Goal: Information Seeking & Learning: Compare options

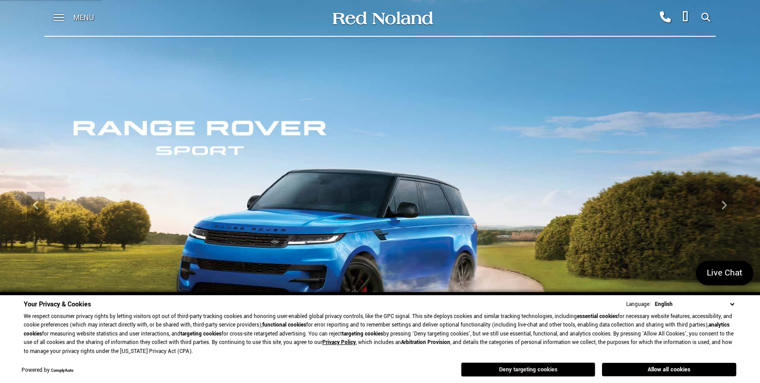
click at [523, 368] on button "Deny targeting cookies" at bounding box center [528, 369] width 134 height 14
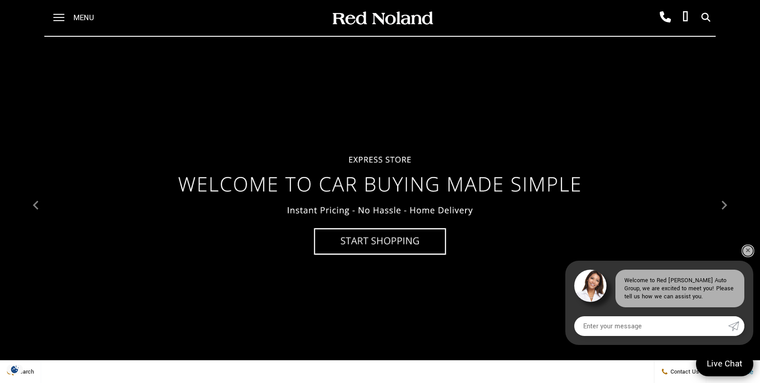
click at [746, 248] on link "✕" at bounding box center [748, 250] width 11 height 11
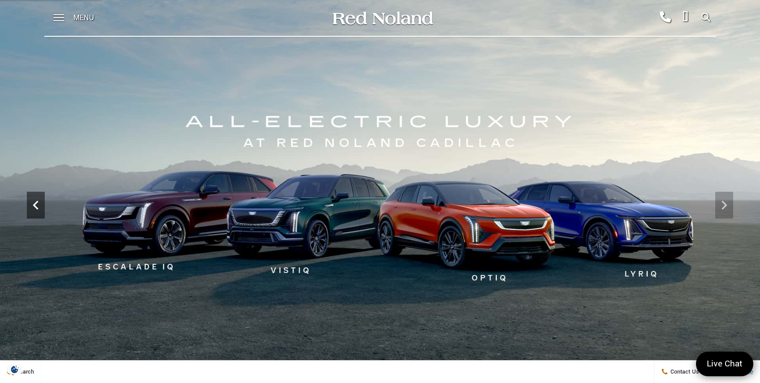
click at [35, 208] on icon "Previous" at bounding box center [36, 205] width 18 height 18
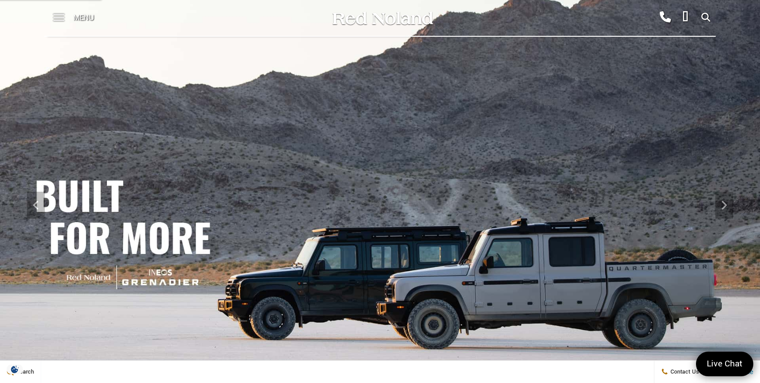
click at [250, 176] on img at bounding box center [380, 205] width 760 height 428
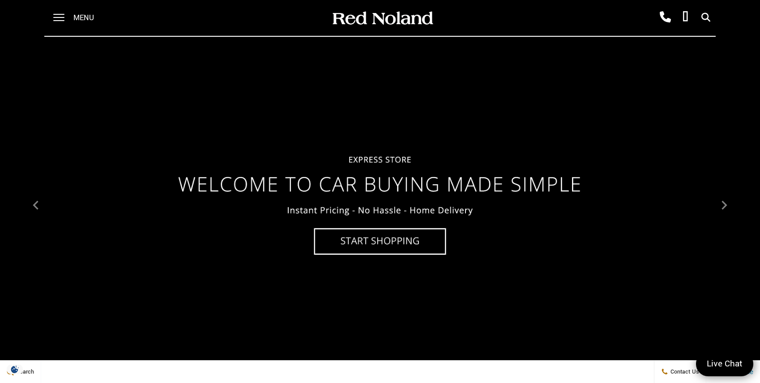
click at [194, 221] on div at bounding box center [380, 205] width 760 height 428
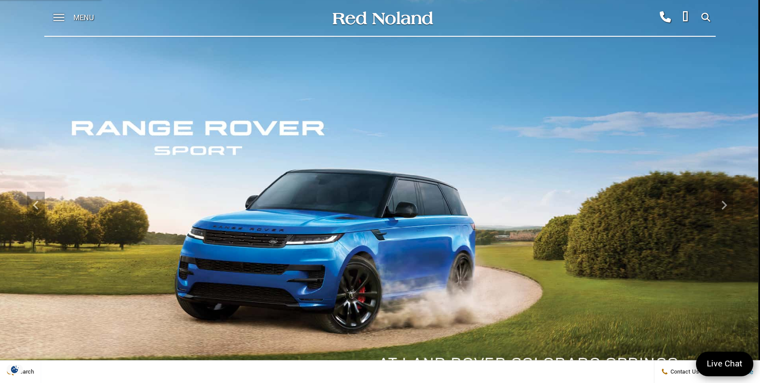
click at [196, 221] on img at bounding box center [378, 205] width 760 height 428
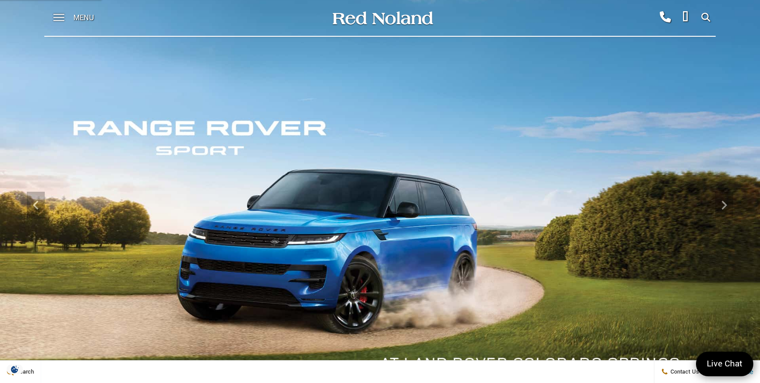
click at [197, 221] on img at bounding box center [380, 205] width 760 height 428
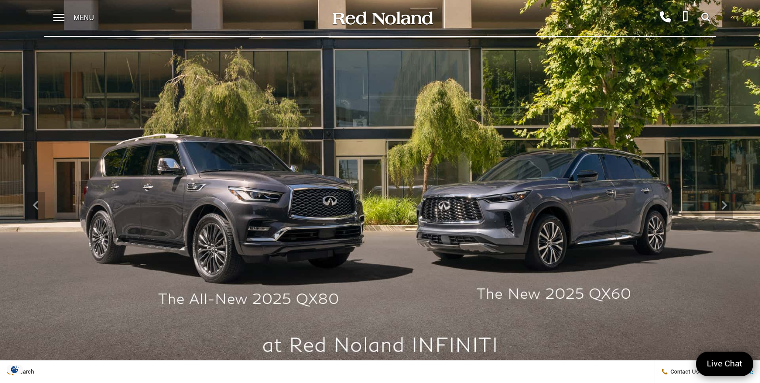
click at [197, 221] on img at bounding box center [380, 205] width 760 height 428
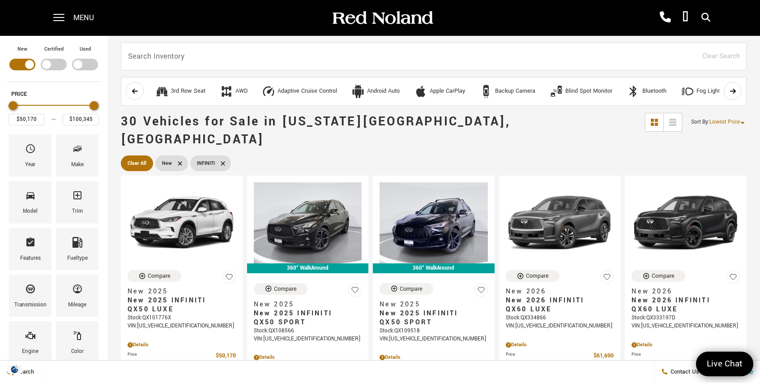
click at [65, 15] on div "Menu" at bounding box center [76, 18] width 65 height 36
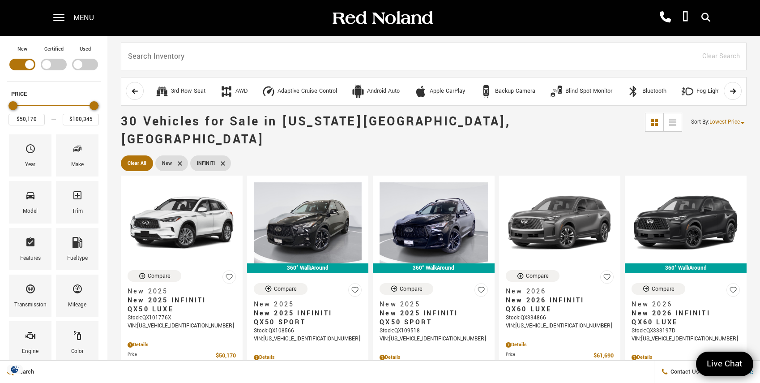
click at [86, 17] on span "Menu" at bounding box center [83, 18] width 21 height 36
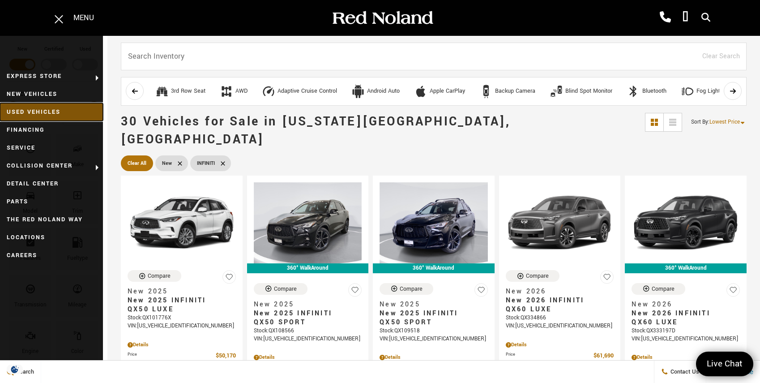
click at [45, 109] on link "Used Vehicles" at bounding box center [51, 112] width 103 height 18
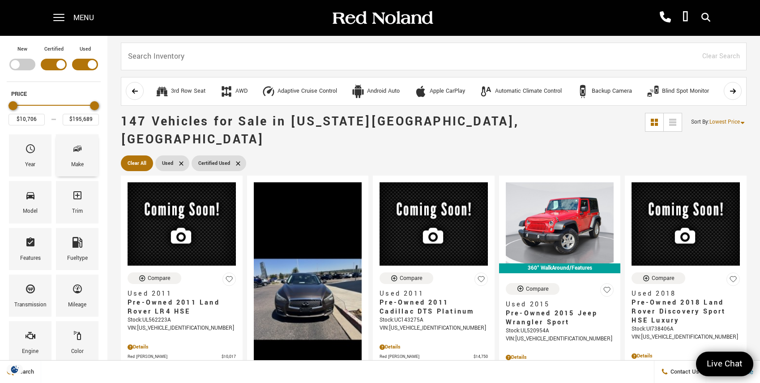
click at [76, 148] on icon "Make" at bounding box center [77, 148] width 11 height 11
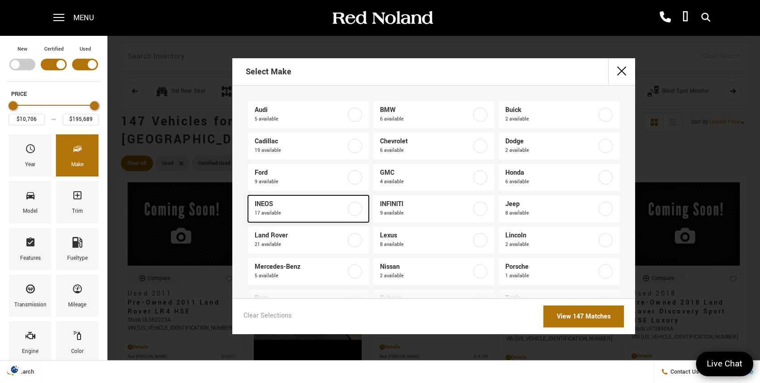
click at [271, 207] on span "INEOS" at bounding box center [300, 204] width 91 height 9
type input "$70,678"
type input "$92,688"
checkbox input "true"
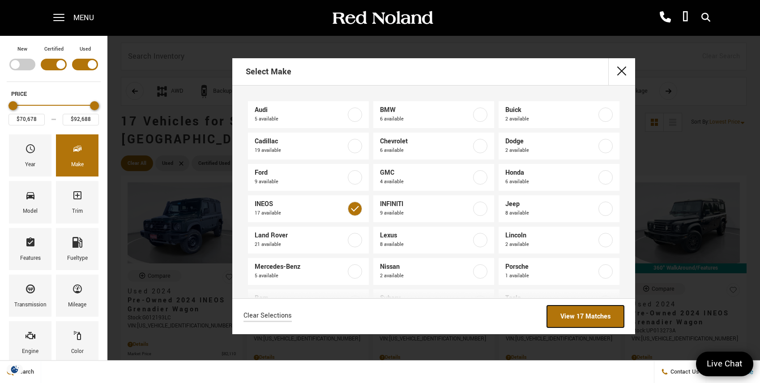
click at [583, 312] on link "View 17 Matches" at bounding box center [585, 316] width 77 height 22
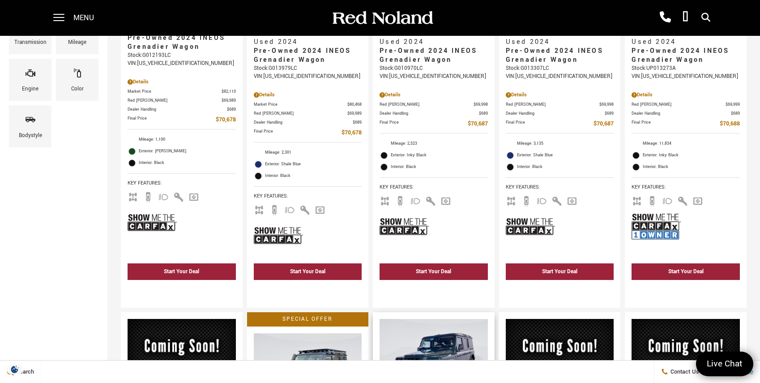
scroll to position [122, 0]
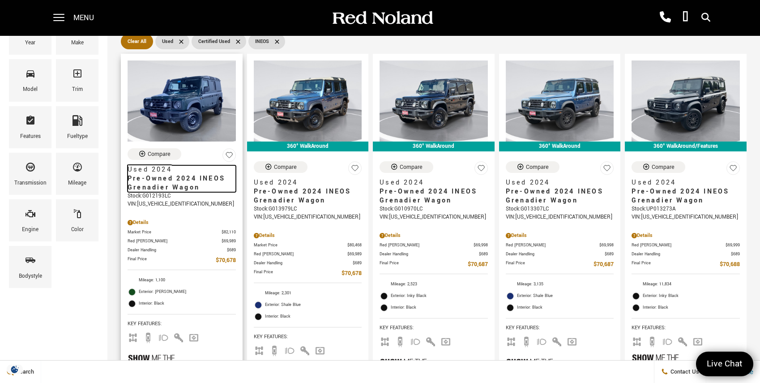
click at [154, 174] on span "Pre-Owned 2024 INEOS Grenadier Wagon" at bounding box center [179, 183] width 102 height 18
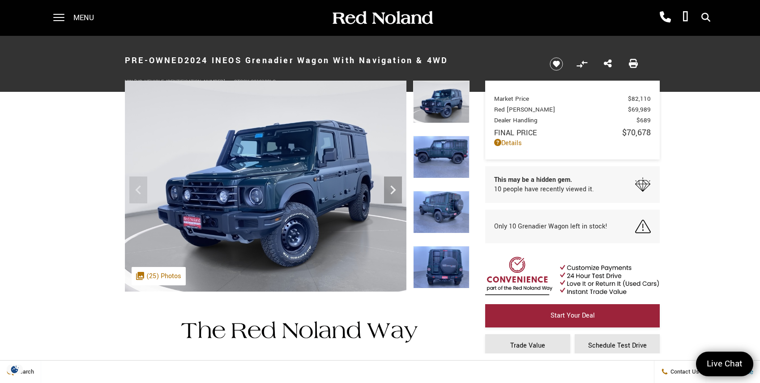
click at [445, 160] on img at bounding box center [441, 157] width 56 height 43
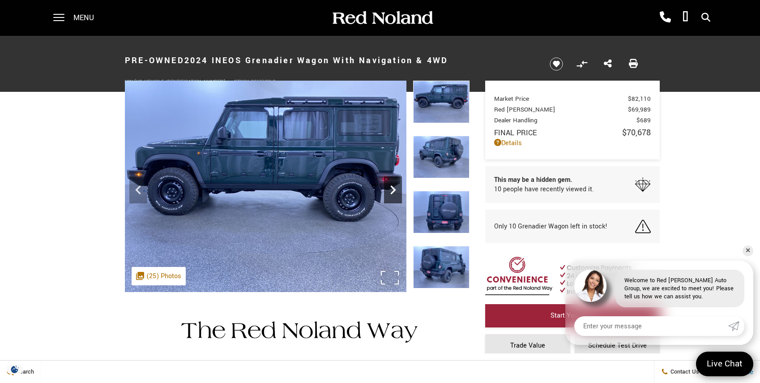
click at [394, 186] on icon "Next" at bounding box center [393, 190] width 18 height 18
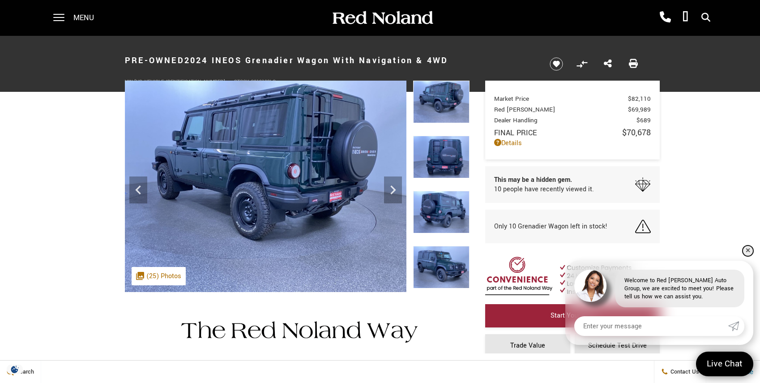
click at [747, 249] on link "✕" at bounding box center [748, 250] width 11 height 11
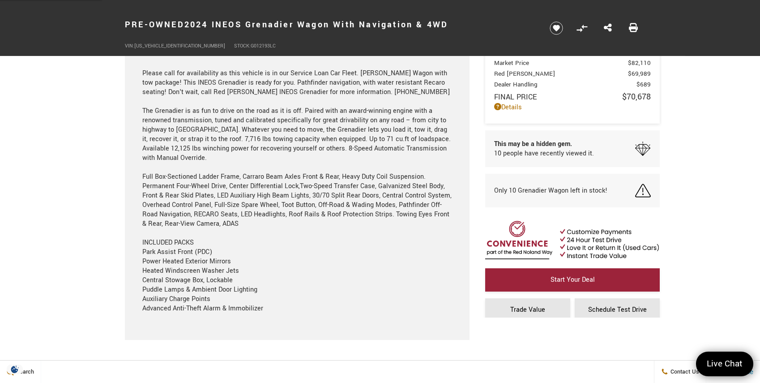
scroll to position [853, 0]
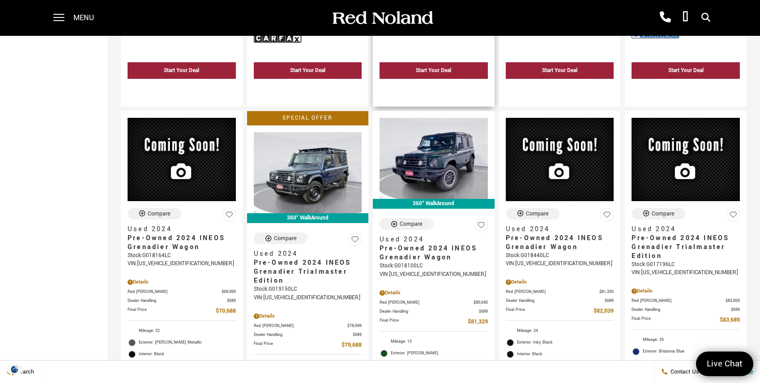
scroll to position [487, 0]
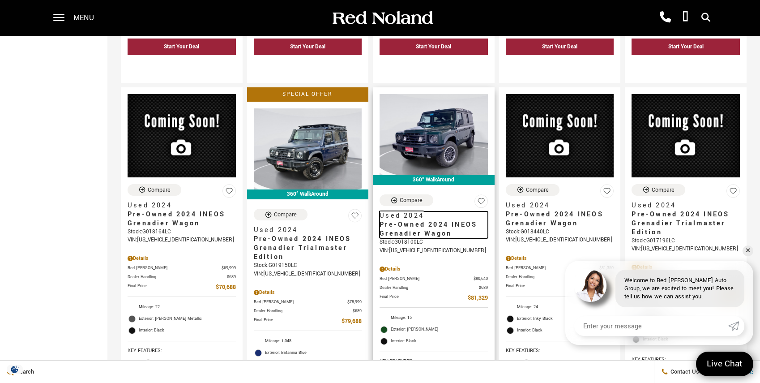
click at [411, 220] on span "Pre-Owned 2024 INEOS Grenadier Wagon" at bounding box center [431, 229] width 102 height 18
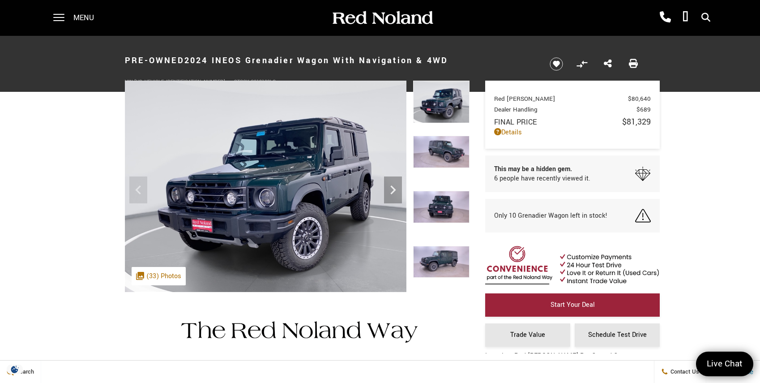
click at [441, 145] on img at bounding box center [441, 152] width 56 height 32
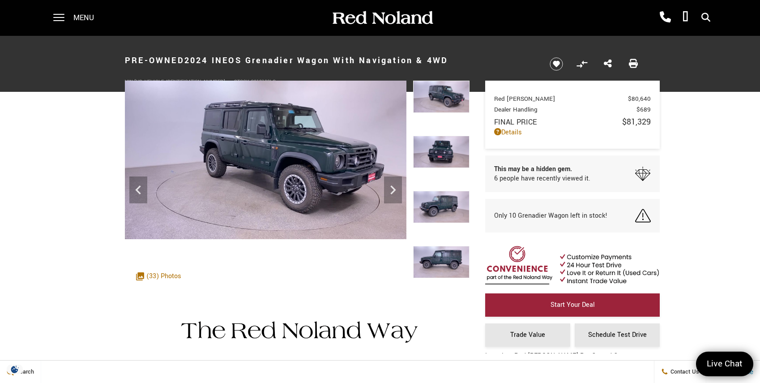
click at [443, 150] on img at bounding box center [441, 152] width 56 height 32
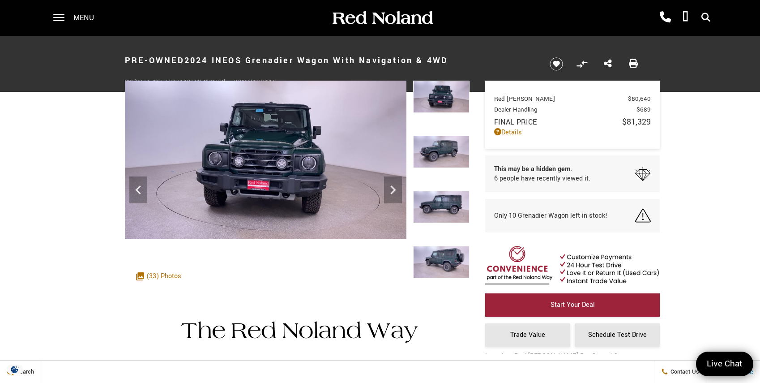
click at [444, 206] on img at bounding box center [441, 207] width 56 height 32
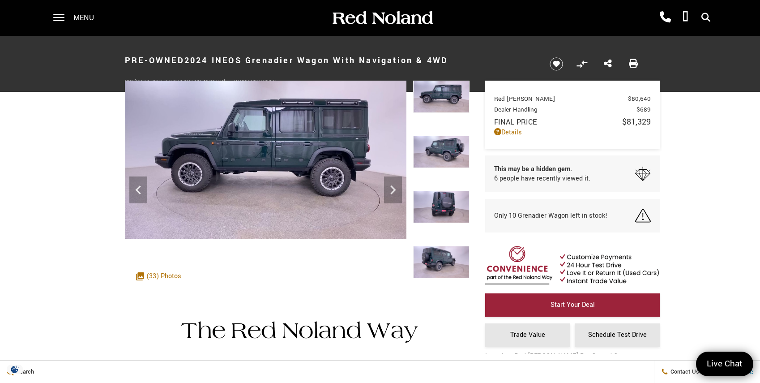
click at [445, 206] on img at bounding box center [441, 207] width 56 height 32
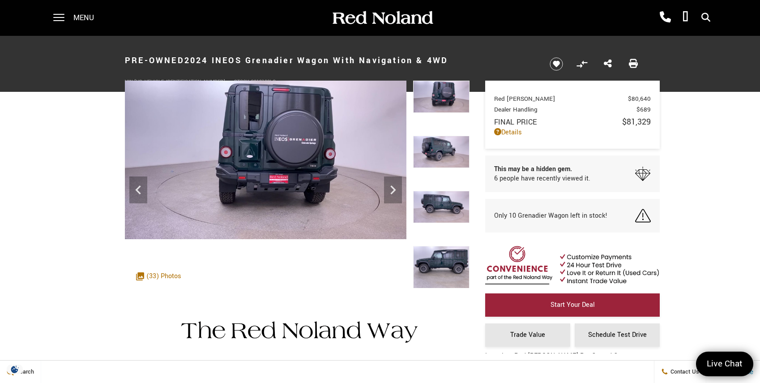
click at [446, 206] on img at bounding box center [441, 207] width 56 height 32
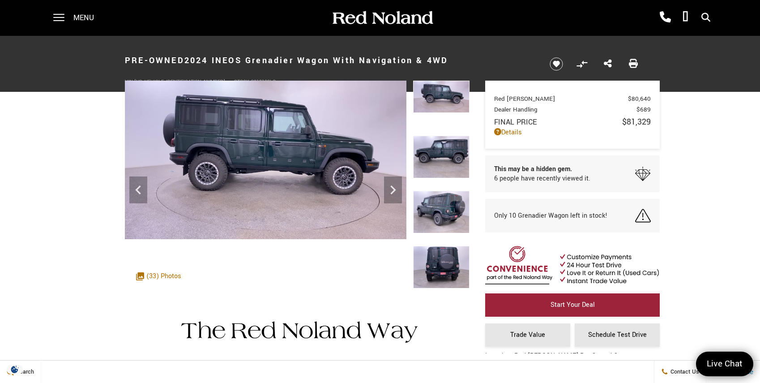
click at [439, 261] on img at bounding box center [441, 267] width 56 height 43
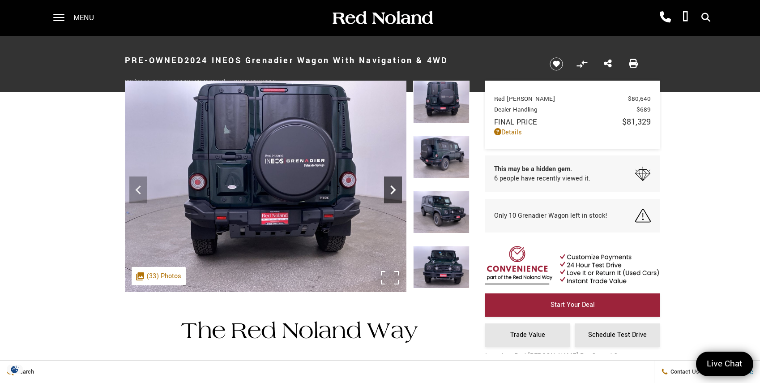
click at [395, 184] on icon "Next" at bounding box center [393, 190] width 18 height 18
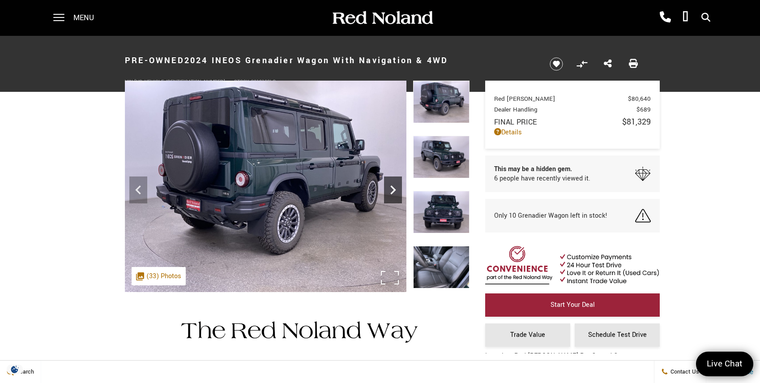
click at [395, 184] on icon "Next" at bounding box center [393, 190] width 18 height 18
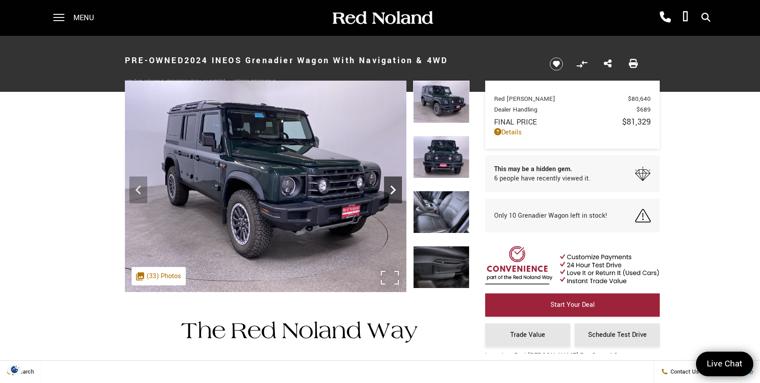
click at [395, 184] on icon "Next" at bounding box center [393, 190] width 18 height 18
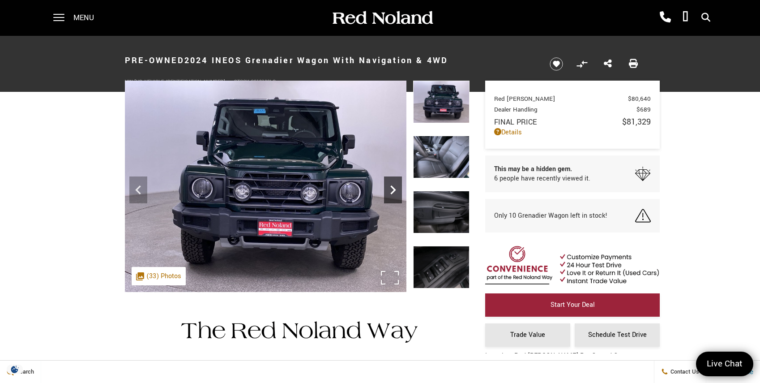
click at [395, 186] on icon "Next" at bounding box center [393, 190] width 18 height 18
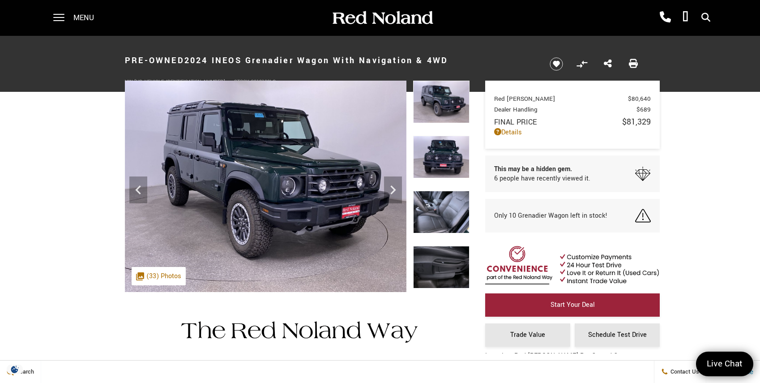
click at [452, 207] on img at bounding box center [441, 212] width 56 height 43
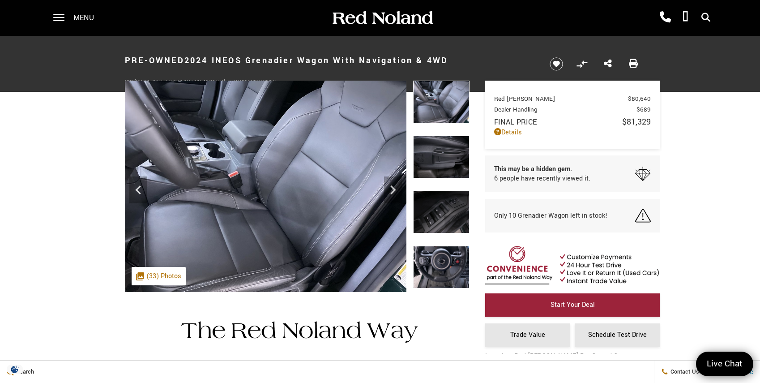
click at [441, 153] on img at bounding box center [441, 157] width 56 height 43
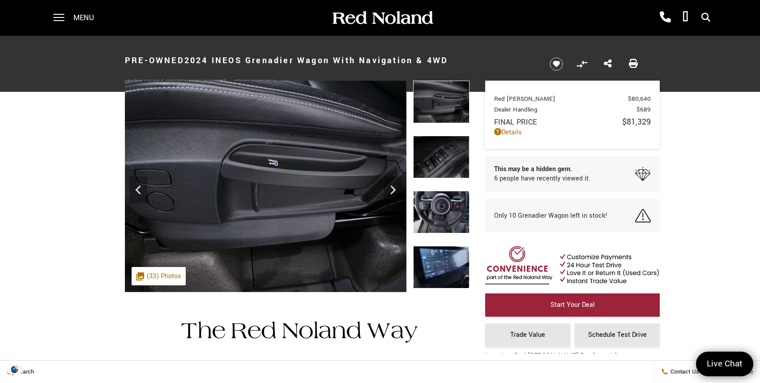
click at [442, 209] on img at bounding box center [441, 212] width 56 height 43
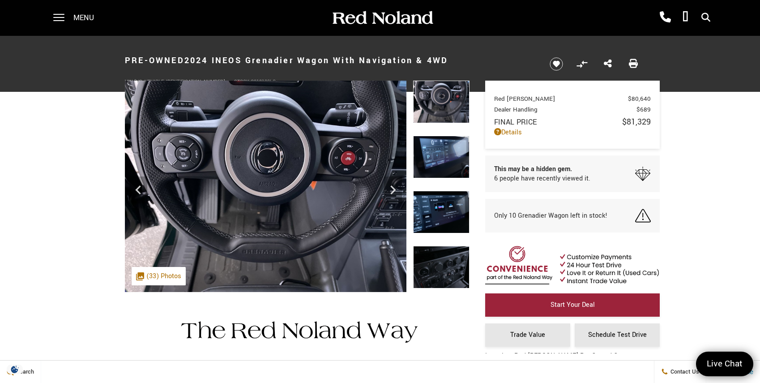
click at [440, 154] on img at bounding box center [441, 157] width 56 height 43
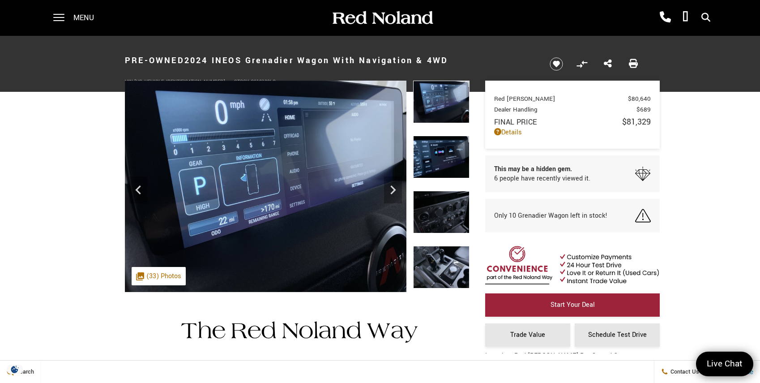
click at [437, 155] on img at bounding box center [441, 157] width 56 height 43
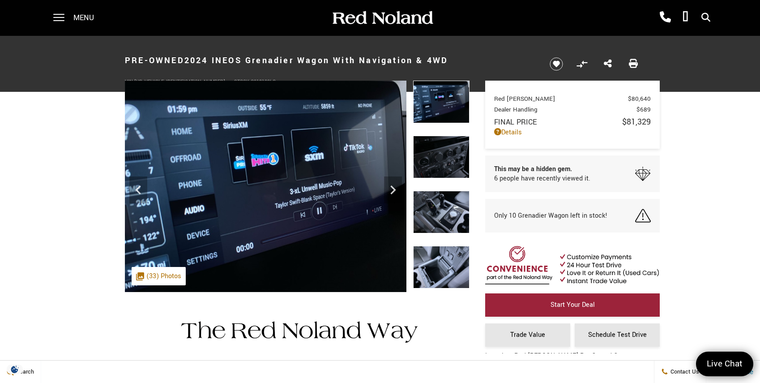
click at [437, 155] on img at bounding box center [441, 157] width 56 height 43
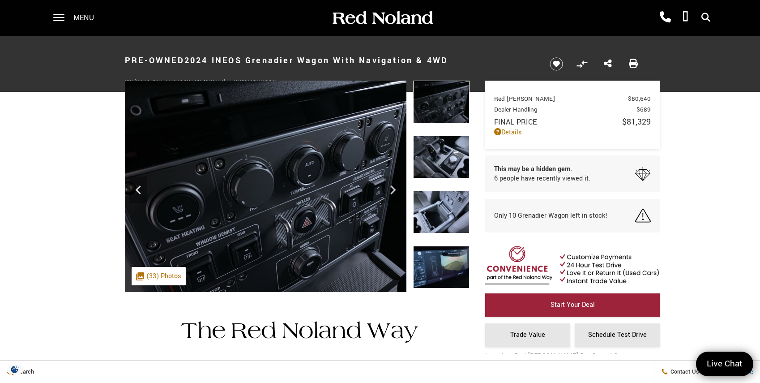
click at [439, 90] on img at bounding box center [441, 102] width 56 height 43
click at [137, 186] on icon "Previous" at bounding box center [138, 190] width 18 height 18
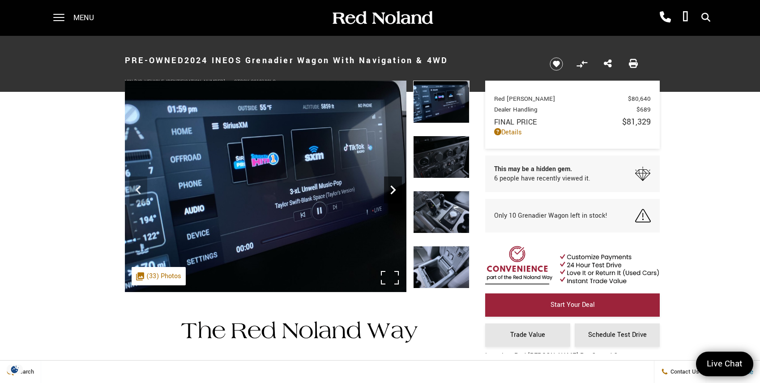
click at [394, 187] on icon "Next" at bounding box center [393, 190] width 18 height 18
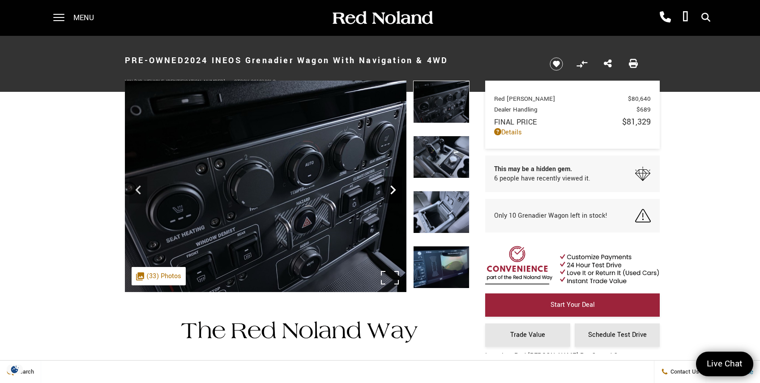
click at [394, 187] on icon "Next" at bounding box center [393, 190] width 18 height 18
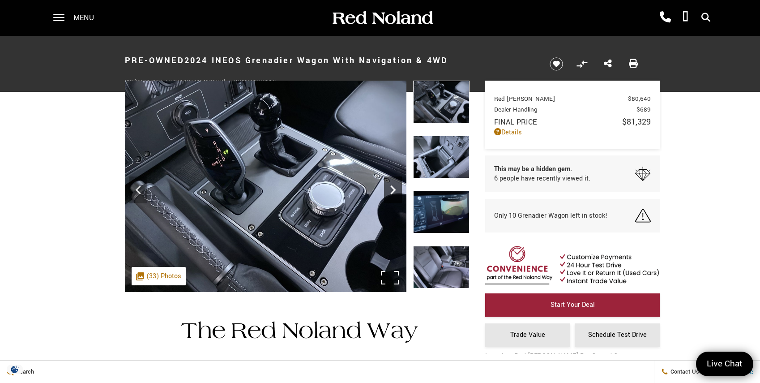
click at [394, 187] on icon "Next" at bounding box center [393, 190] width 18 height 18
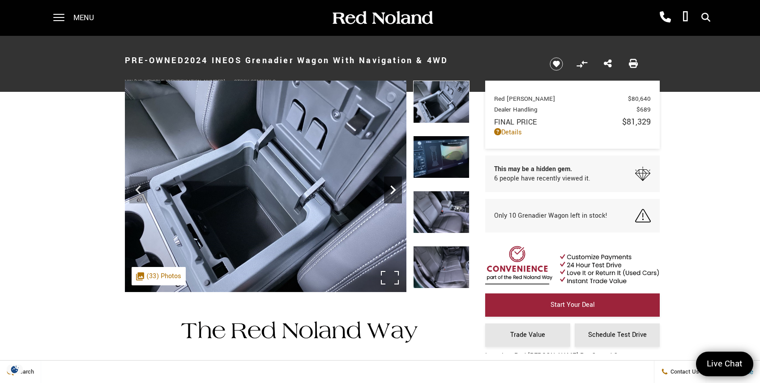
click at [394, 187] on icon "Next" at bounding box center [393, 190] width 18 height 18
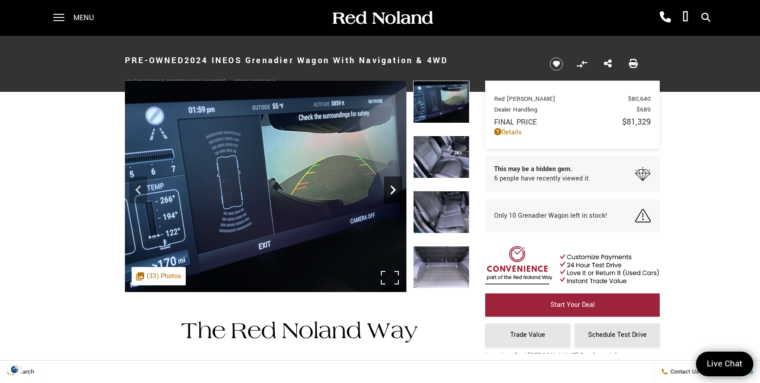
click at [395, 187] on icon "Next" at bounding box center [393, 190] width 18 height 18
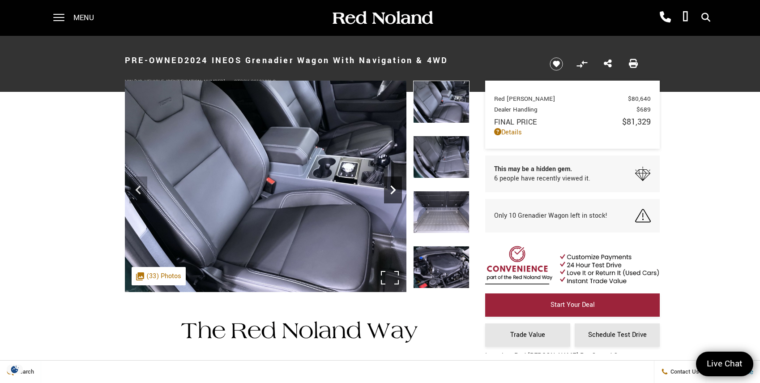
click at [395, 187] on icon "Next" at bounding box center [393, 190] width 18 height 18
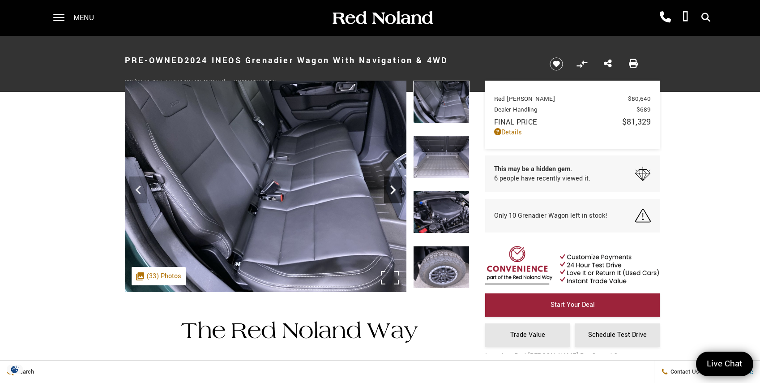
click at [395, 187] on icon "Next" at bounding box center [393, 190] width 18 height 18
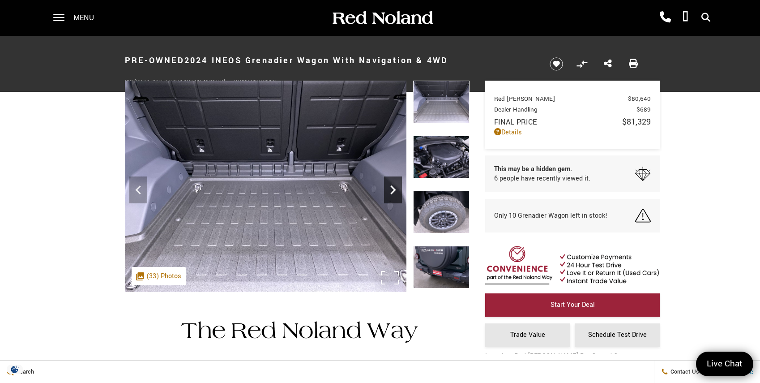
click at [395, 187] on icon "Next" at bounding box center [393, 190] width 18 height 18
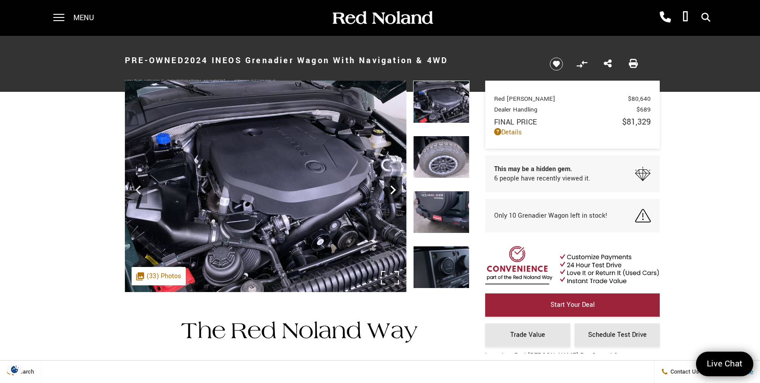
click at [395, 187] on icon "Next" at bounding box center [393, 190] width 18 height 18
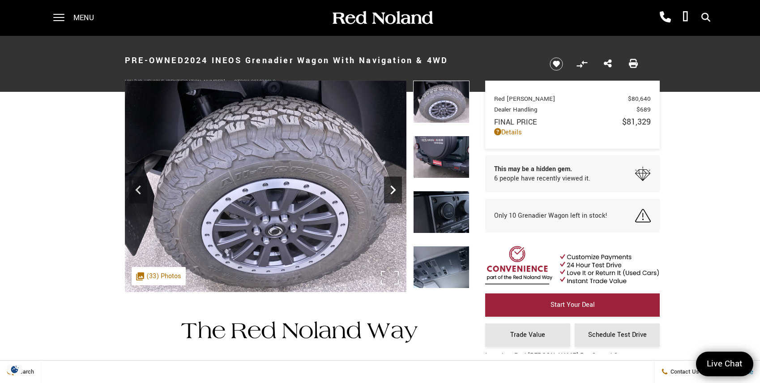
click at [395, 187] on icon "Next" at bounding box center [393, 190] width 18 height 18
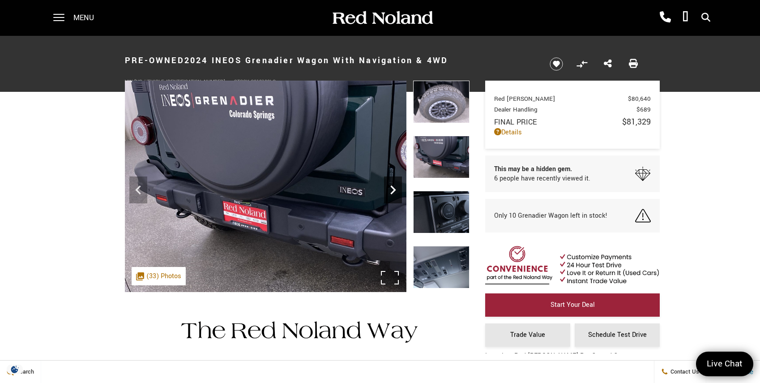
click at [395, 187] on icon "Next" at bounding box center [393, 190] width 18 height 18
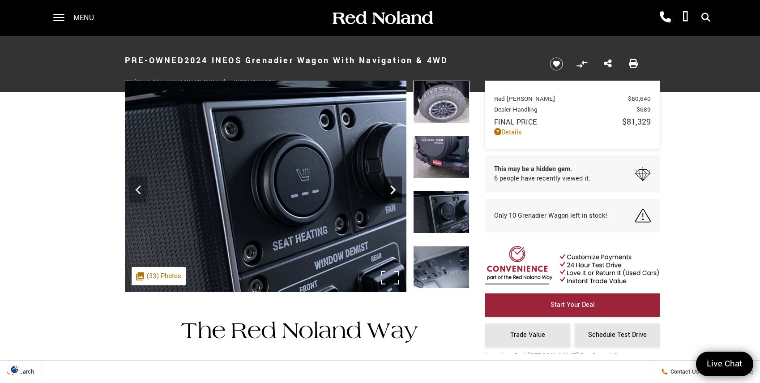
click at [395, 188] on icon "Next" at bounding box center [393, 190] width 18 height 18
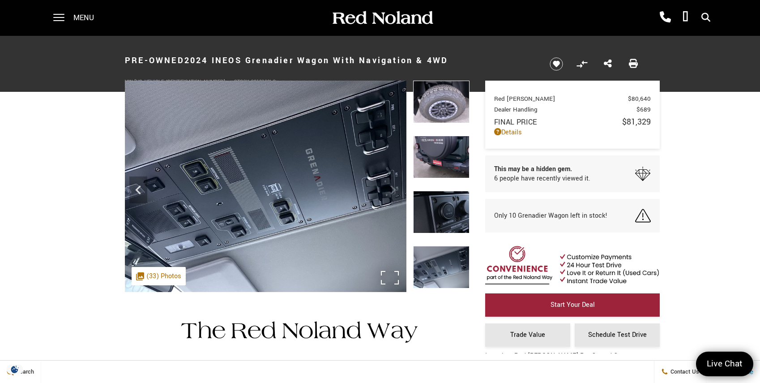
click at [309, 168] on img at bounding box center [266, 186] width 282 height 211
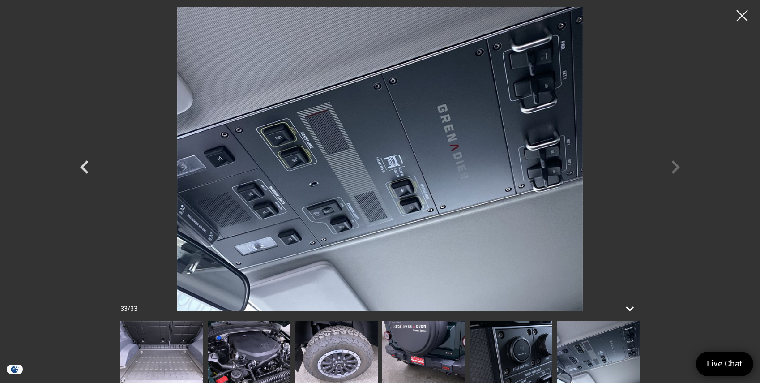
click at [677, 165] on div at bounding box center [380, 159] width 627 height 304
click at [591, 357] on img at bounding box center [598, 352] width 83 height 62
click at [509, 357] on img at bounding box center [511, 352] width 83 height 62
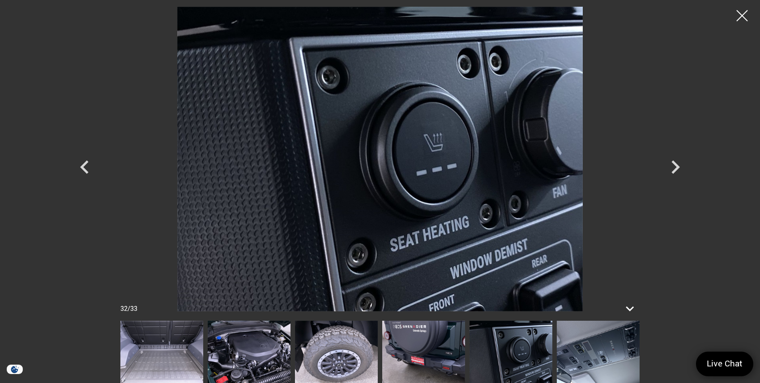
click at [597, 349] on img at bounding box center [598, 352] width 83 height 62
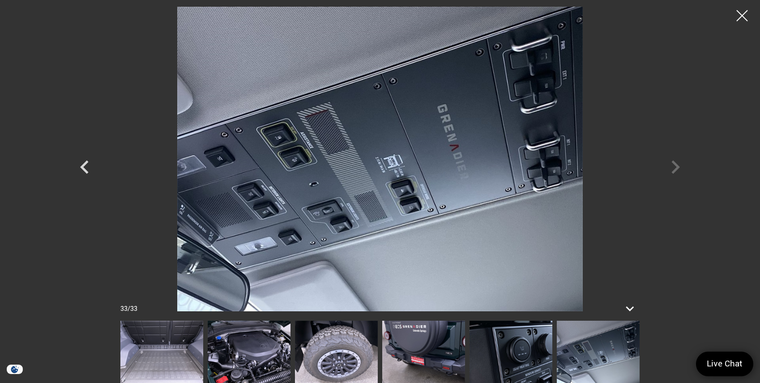
click at [597, 349] on img at bounding box center [598, 352] width 83 height 62
drag, startPoint x: 743, startPoint y: 8, endPoint x: 735, endPoint y: 13, distance: 10.1
click at [743, 9] on div at bounding box center [742, 15] width 22 height 22
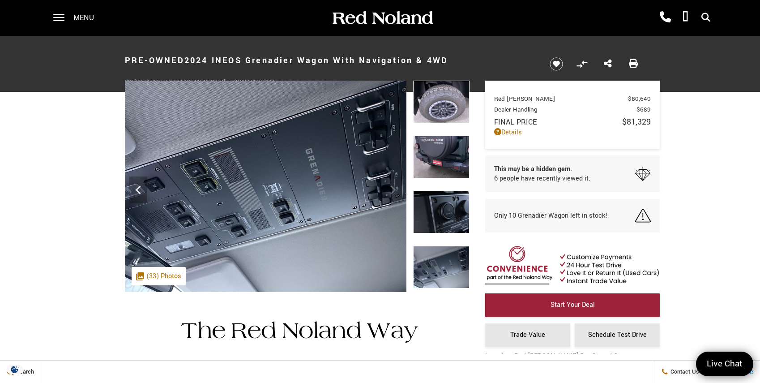
click at [447, 266] on img at bounding box center [441, 267] width 56 height 43
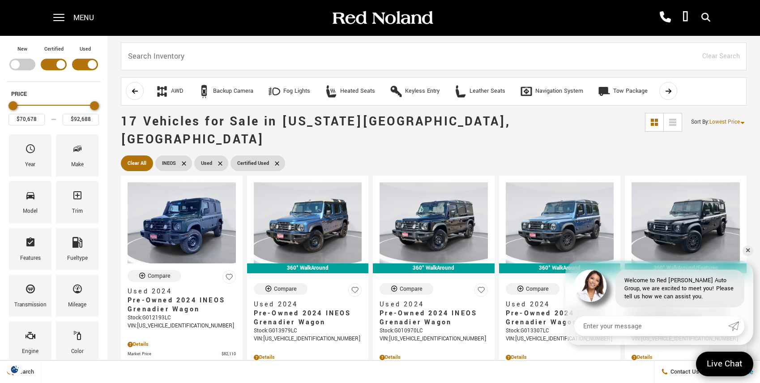
click at [18, 60] on div "Filter by Vehicle Type" at bounding box center [22, 65] width 26 height 12
type input "$99,640"
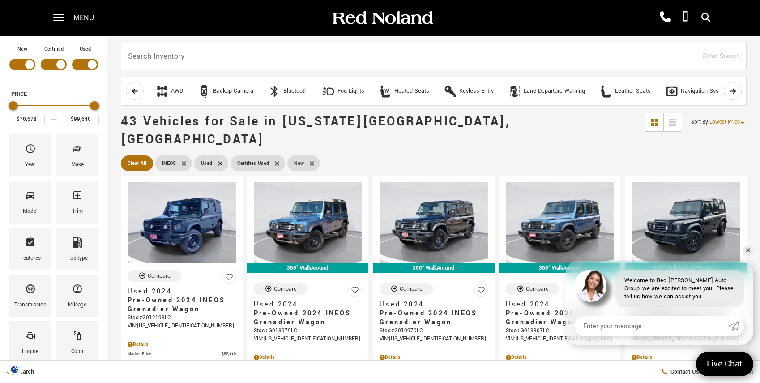
click at [91, 63] on div "Filter by Vehicle Type" at bounding box center [85, 65] width 26 height 12
type input "$78,663"
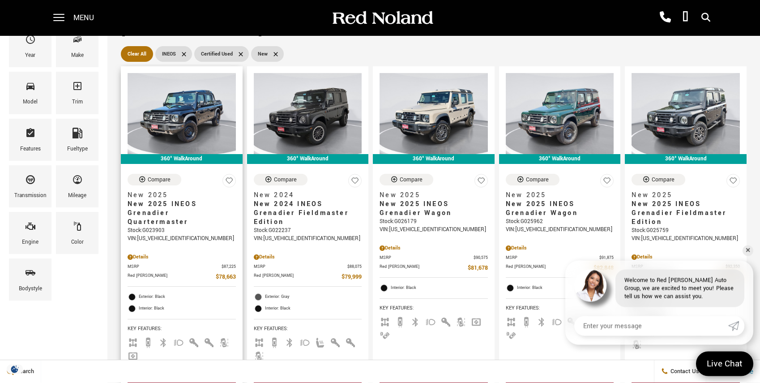
scroll to position [122, 0]
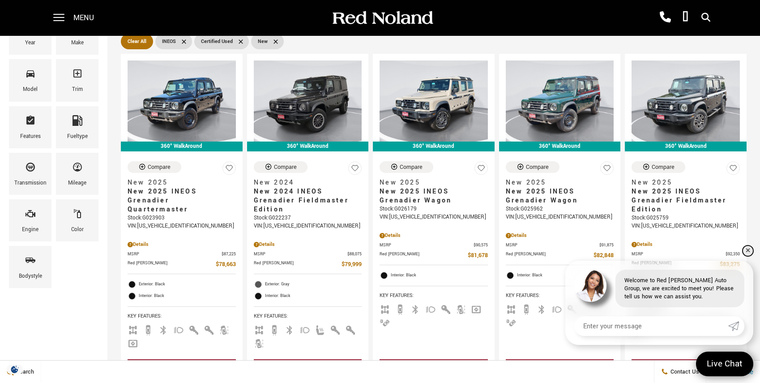
click at [748, 249] on link "✕" at bounding box center [748, 250] width 11 height 11
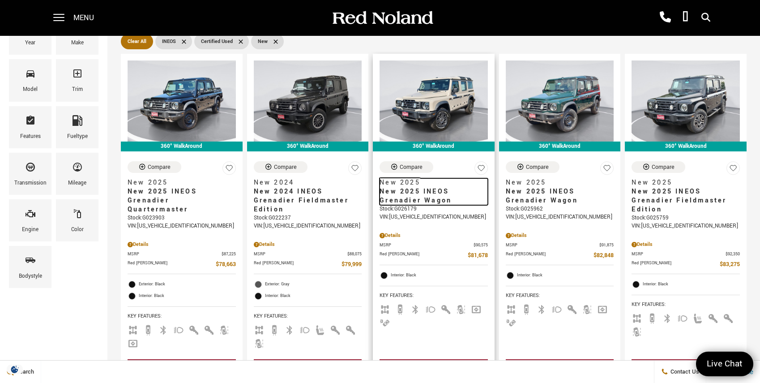
click at [411, 178] on span "New 2025" at bounding box center [431, 182] width 102 height 9
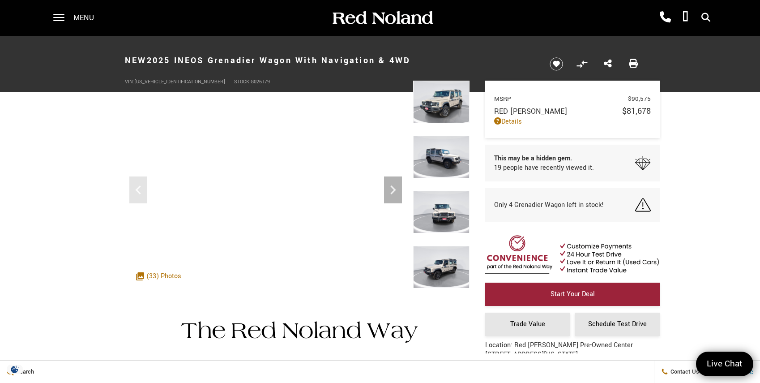
click at [440, 105] on img at bounding box center [441, 102] width 56 height 43
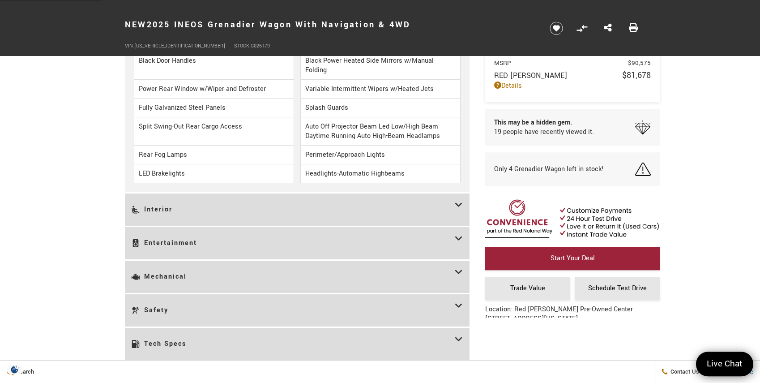
scroll to position [1096, 0]
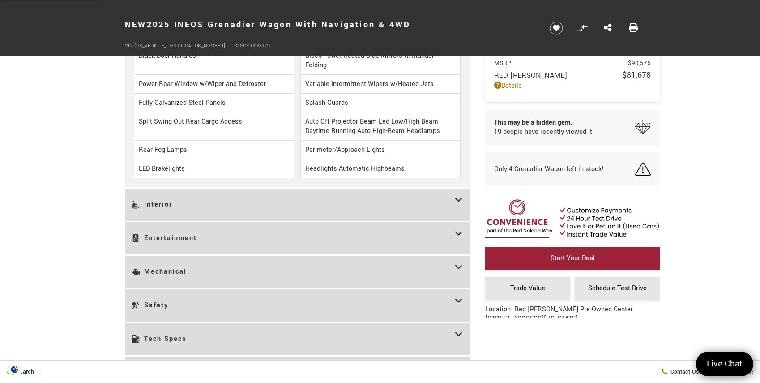
click at [457, 269] on icon at bounding box center [459, 271] width 8 height 19
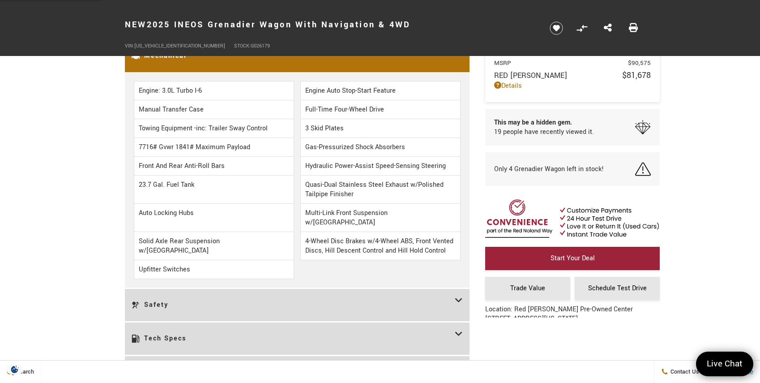
scroll to position [974, 0]
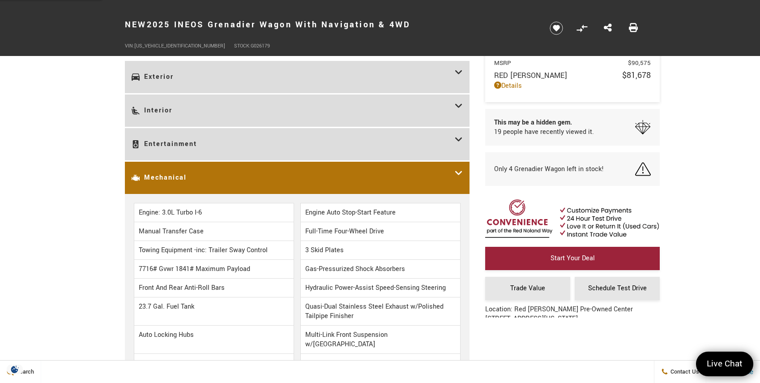
click at [460, 168] on icon at bounding box center [459, 177] width 8 height 19
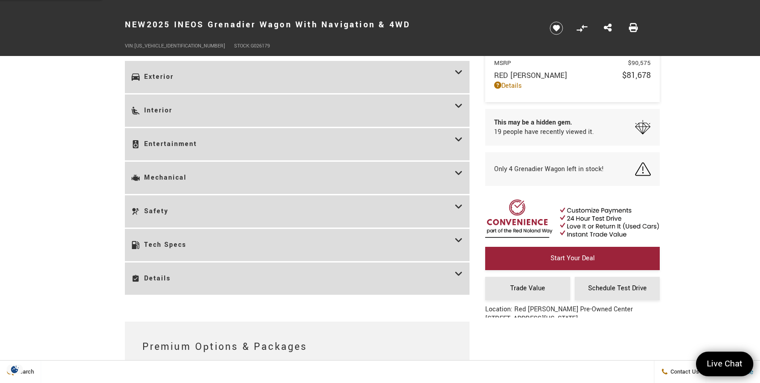
click at [458, 238] on icon at bounding box center [459, 245] width 8 height 19
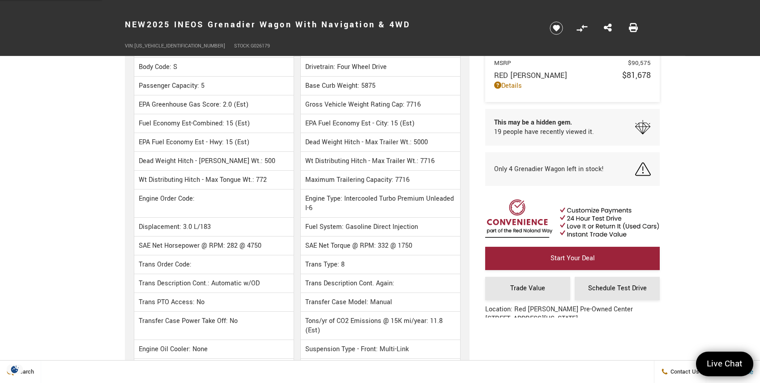
scroll to position [1096, 0]
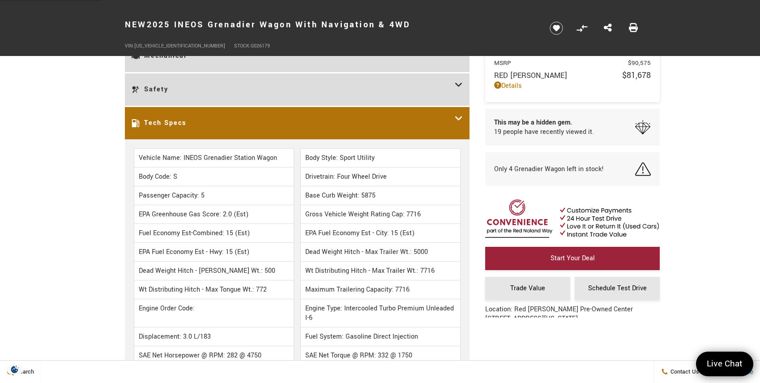
click at [460, 114] on icon at bounding box center [459, 123] width 8 height 19
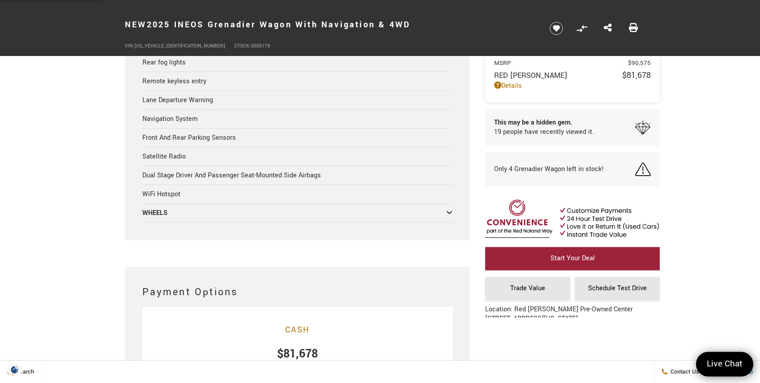
scroll to position [1340, 0]
click at [447, 210] on icon at bounding box center [449, 211] width 6 height 7
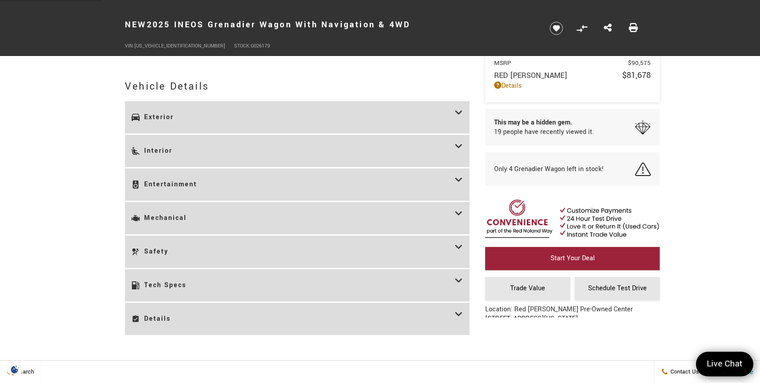
scroll to position [974, 0]
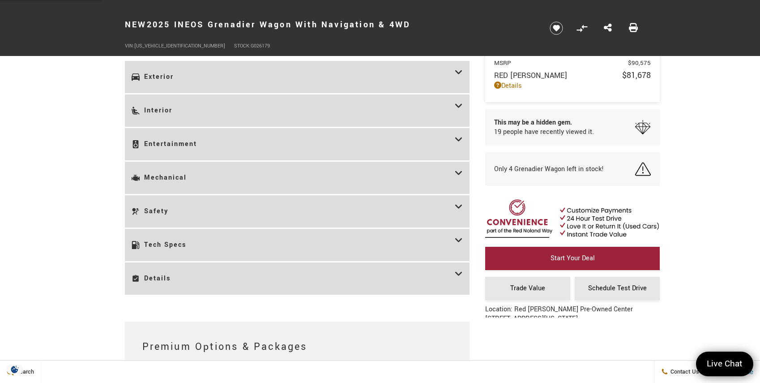
click at [458, 173] on icon at bounding box center [459, 177] width 8 height 19
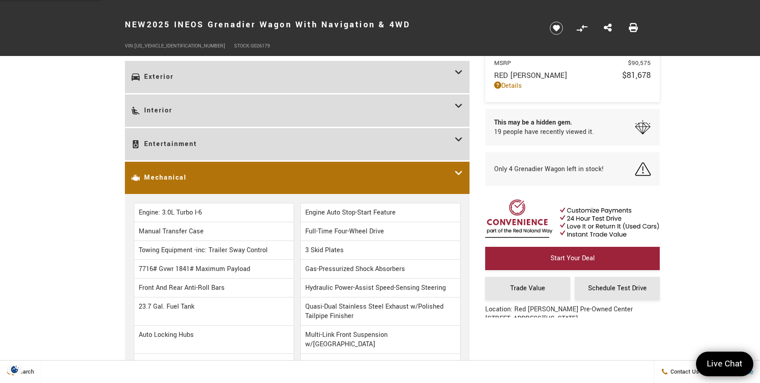
click at [459, 171] on icon at bounding box center [459, 177] width 8 height 19
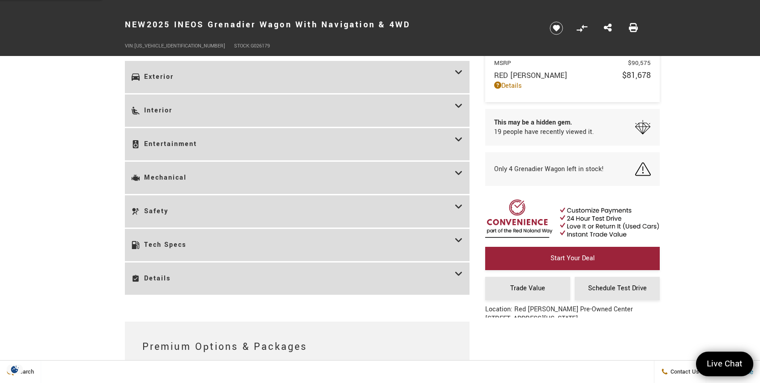
click at [461, 204] on icon at bounding box center [459, 211] width 8 height 19
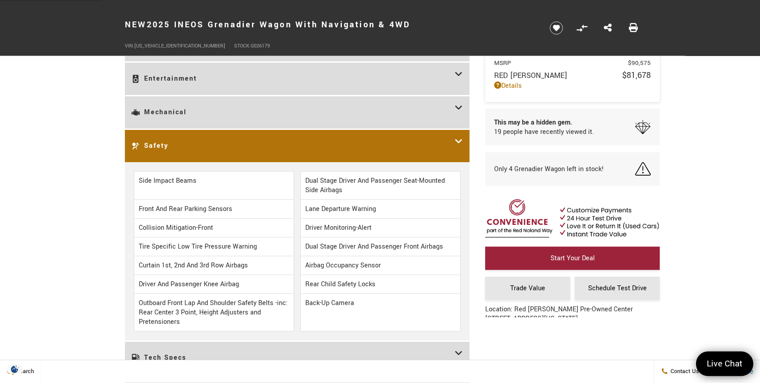
scroll to position [1096, 0]
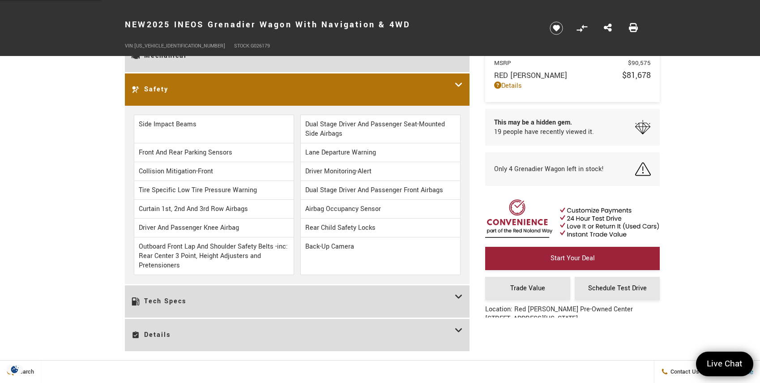
click at [459, 82] on icon at bounding box center [459, 89] width 8 height 19
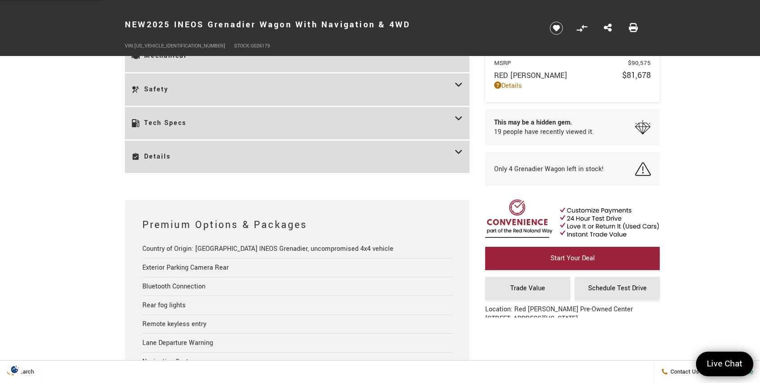
click at [458, 116] on icon at bounding box center [459, 123] width 8 height 19
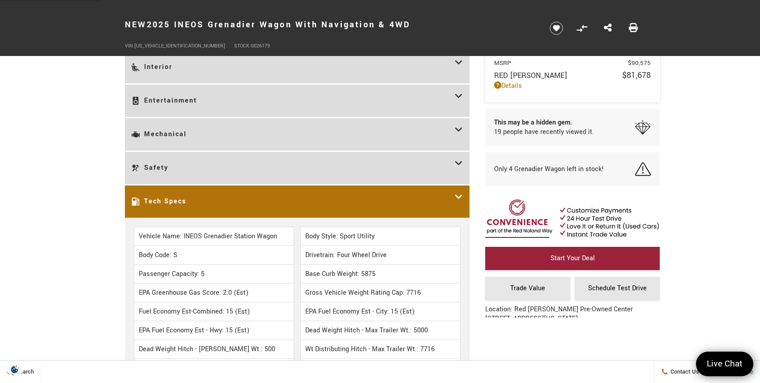
scroll to position [974, 0]
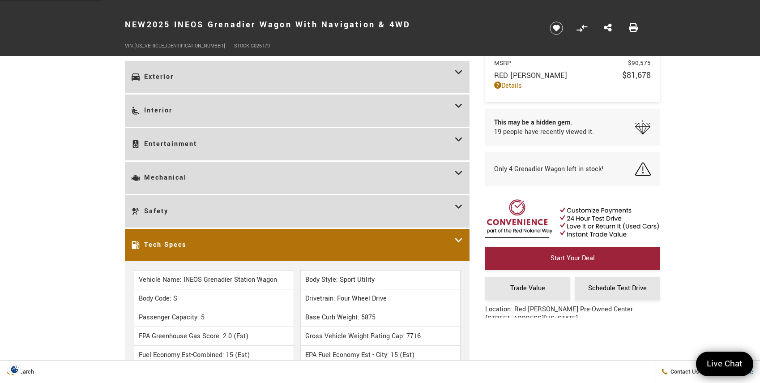
click at [459, 236] on icon at bounding box center [459, 245] width 8 height 19
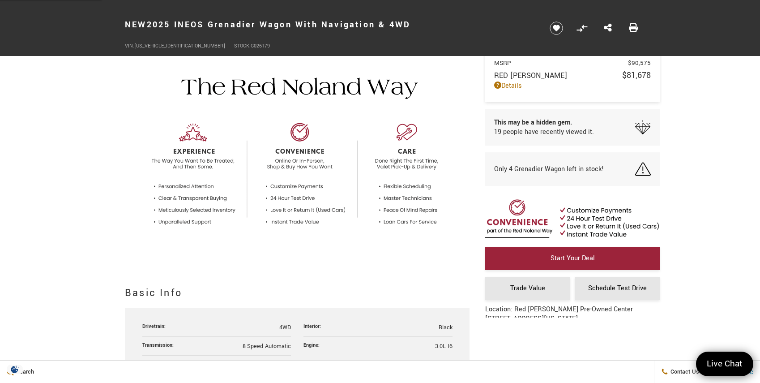
scroll to position [0, 0]
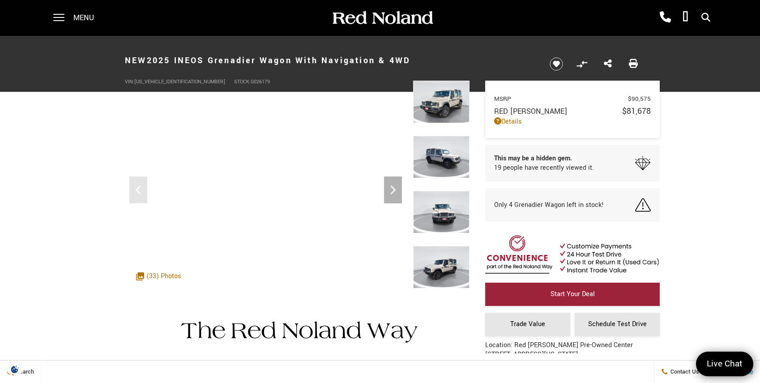
click at [447, 161] on img at bounding box center [441, 157] width 56 height 43
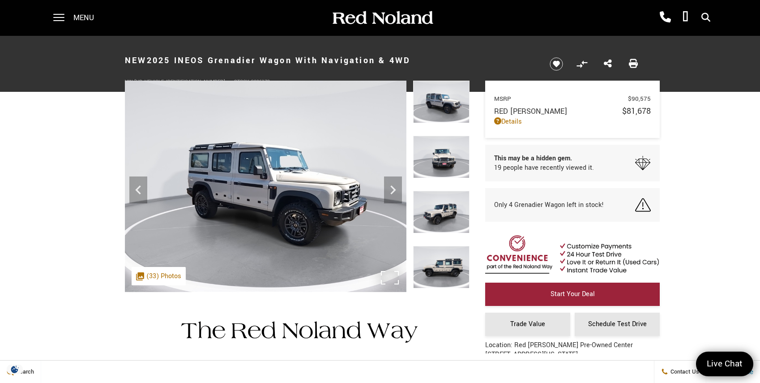
click at [284, 235] on img at bounding box center [266, 186] width 282 height 211
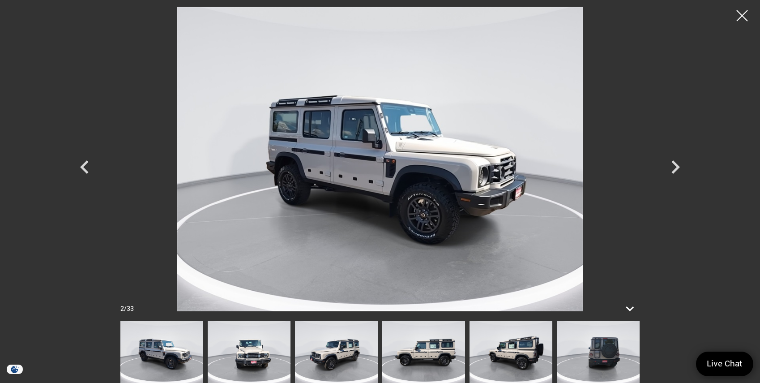
click at [431, 365] on img at bounding box center [423, 352] width 83 height 62
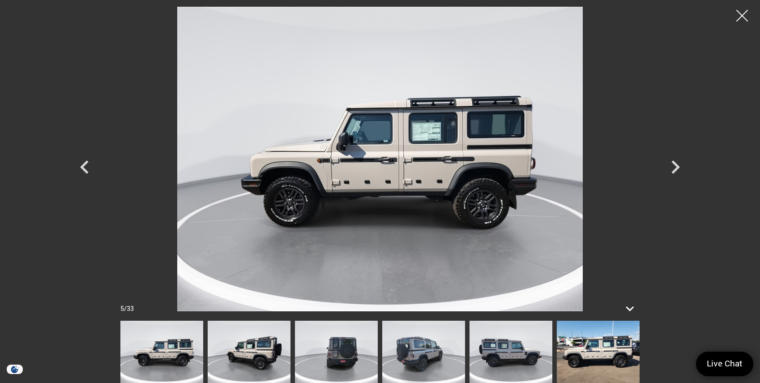
click at [742, 13] on div at bounding box center [743, 16] width 24 height 24
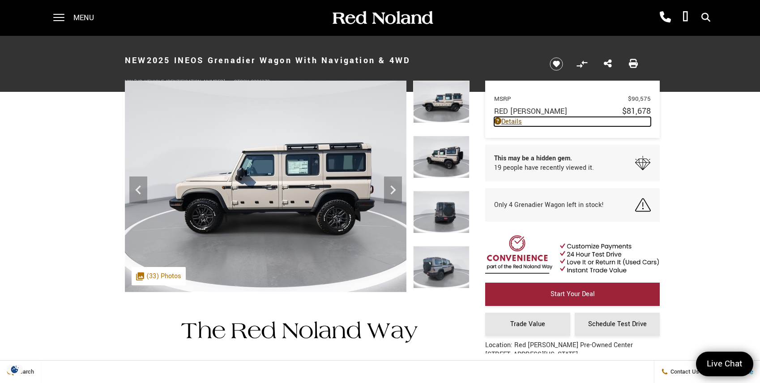
click at [514, 122] on link "Details" at bounding box center [572, 121] width 157 height 9
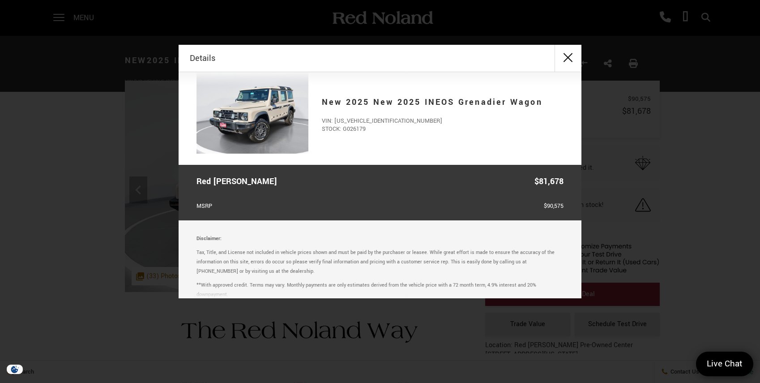
scroll to position [19, 0]
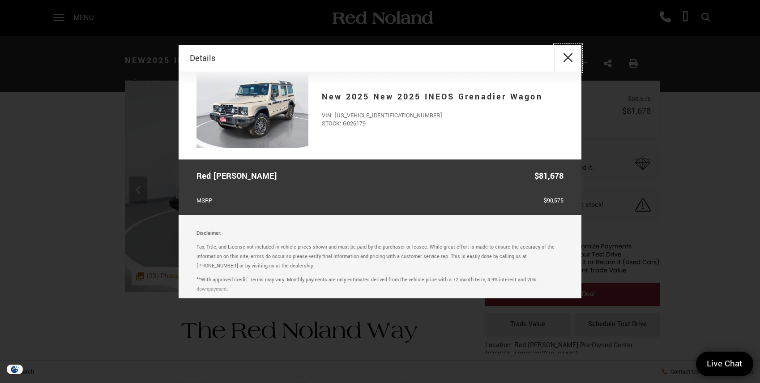
click at [569, 56] on button "close" at bounding box center [568, 58] width 27 height 27
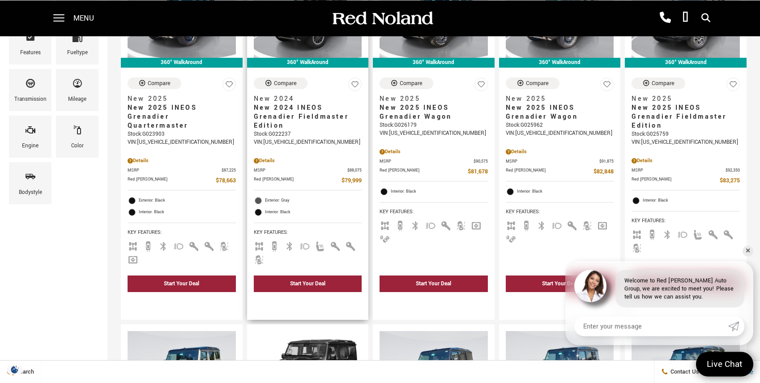
scroll to position [244, 0]
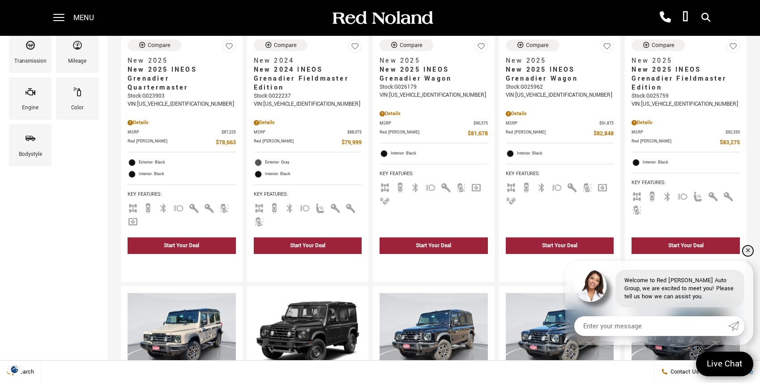
click at [747, 249] on link "✕" at bounding box center [748, 250] width 11 height 11
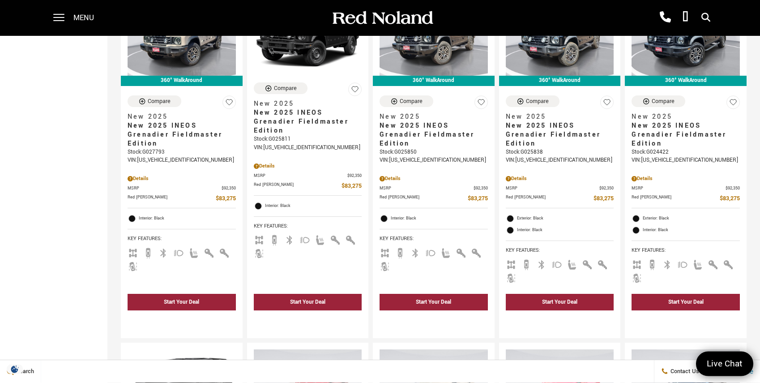
scroll to position [487, 0]
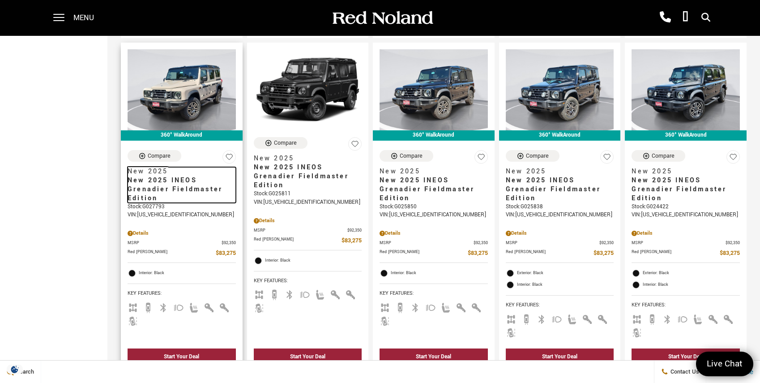
click at [156, 176] on span "New 2025 INEOS Grenadier Fieldmaster Edition" at bounding box center [179, 189] width 102 height 27
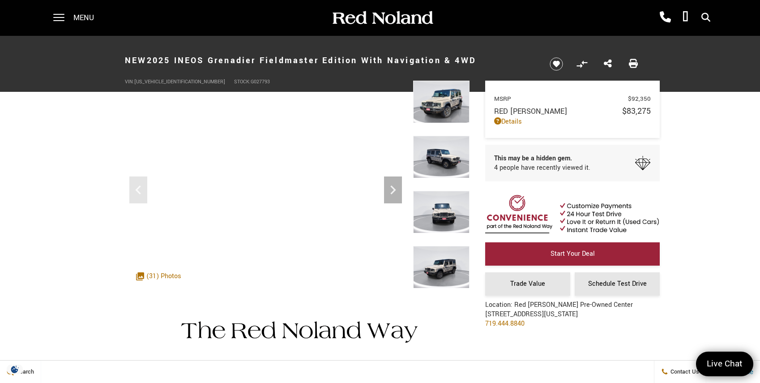
click at [444, 147] on img at bounding box center [441, 157] width 56 height 43
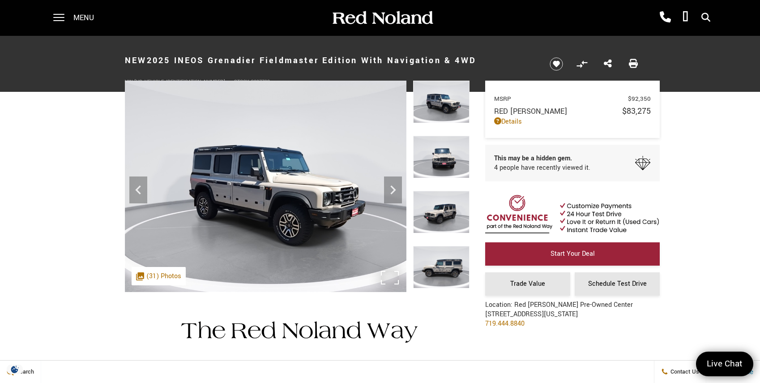
click at [279, 193] on img at bounding box center [266, 186] width 282 height 211
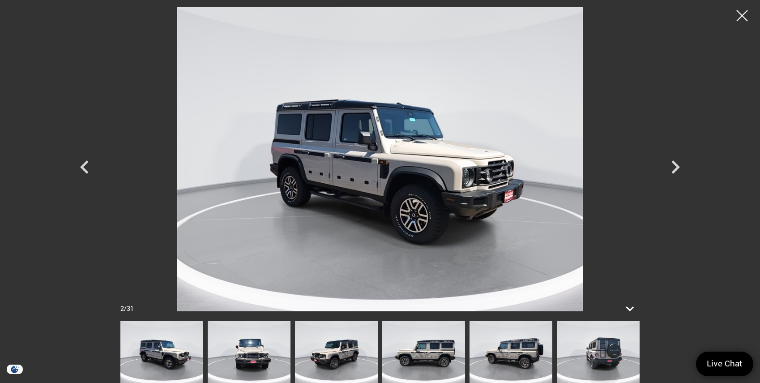
click at [607, 353] on img at bounding box center [598, 352] width 83 height 62
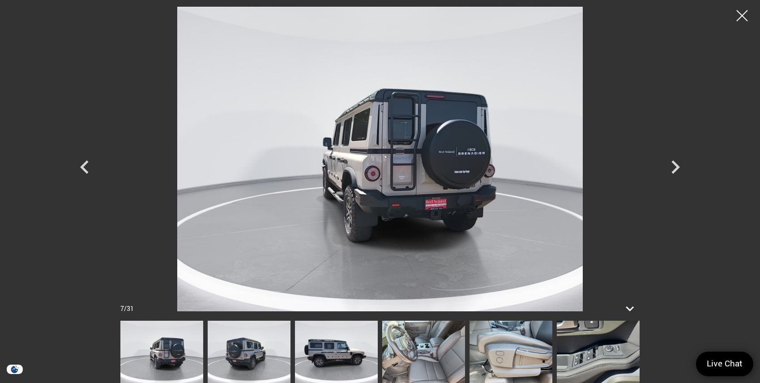
click at [419, 358] on img at bounding box center [423, 352] width 83 height 62
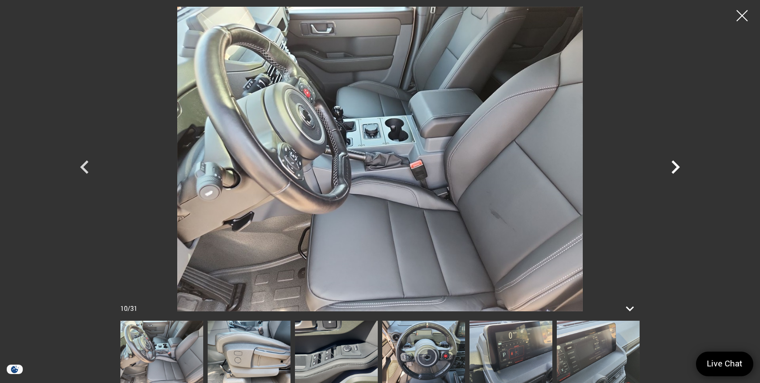
click at [674, 163] on icon "Next" at bounding box center [676, 166] width 9 height 13
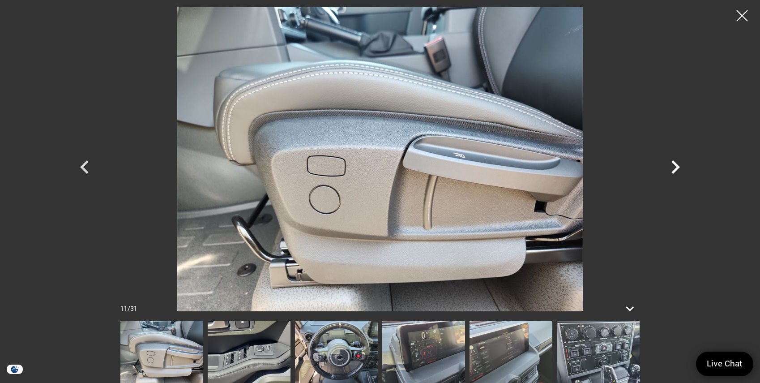
click at [674, 163] on icon "Next" at bounding box center [676, 166] width 9 height 13
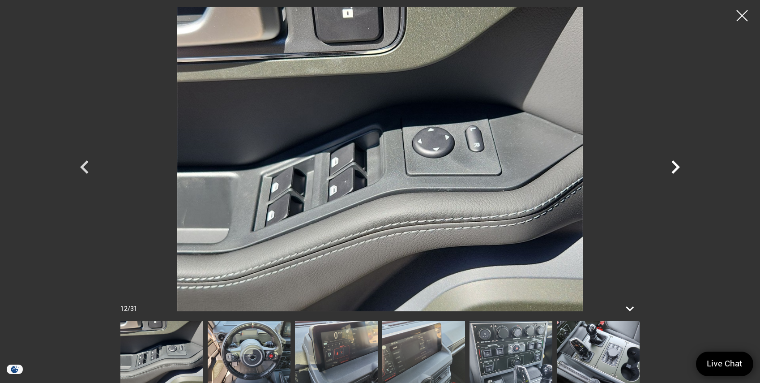
click at [675, 164] on icon "Next" at bounding box center [676, 166] width 9 height 13
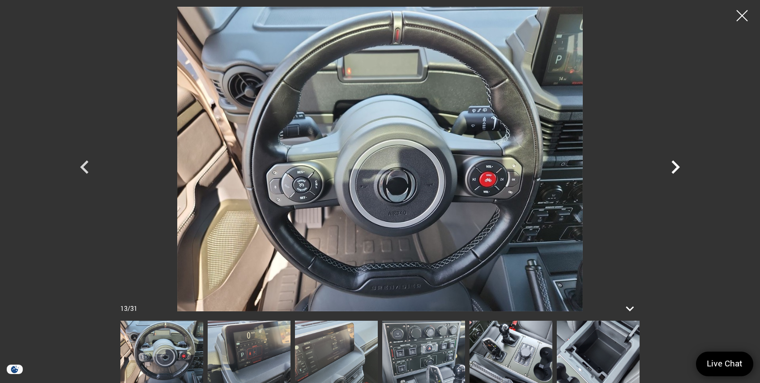
click at [675, 164] on icon "Next" at bounding box center [676, 166] width 9 height 13
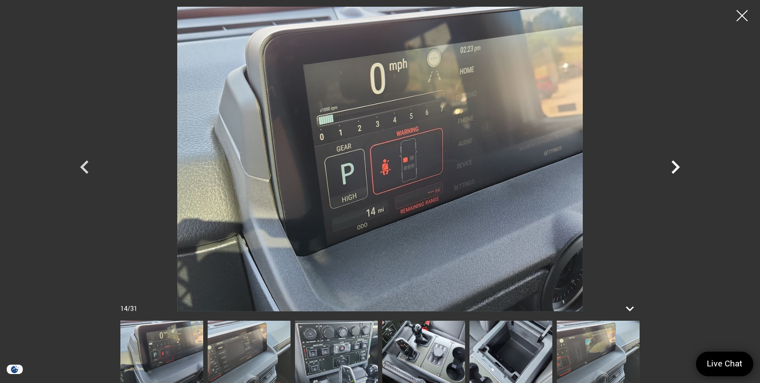
click at [675, 164] on icon "Next" at bounding box center [676, 166] width 9 height 13
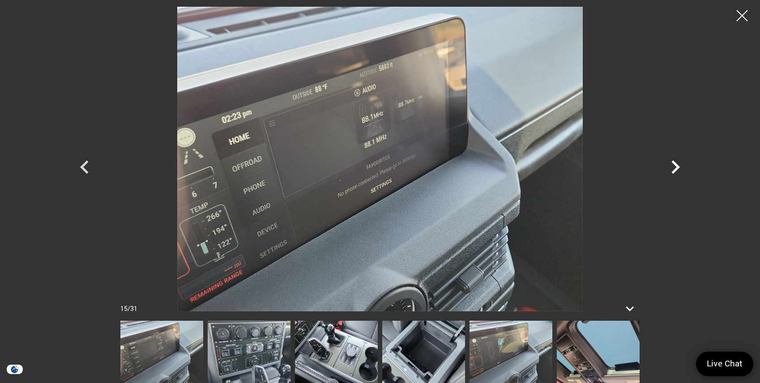
click at [675, 164] on icon "Next" at bounding box center [676, 166] width 9 height 13
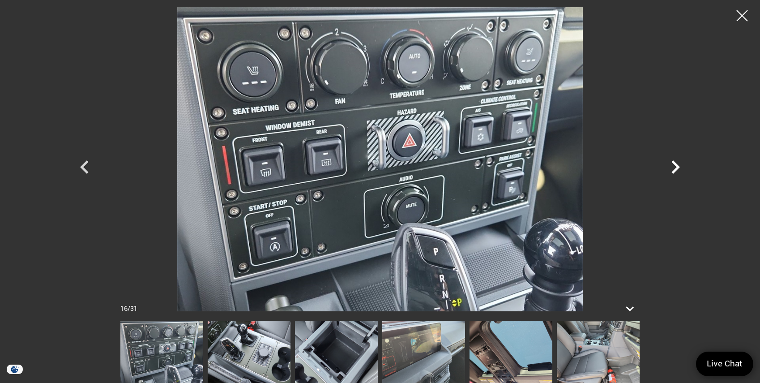
click at [675, 164] on icon "Next" at bounding box center [676, 166] width 9 height 13
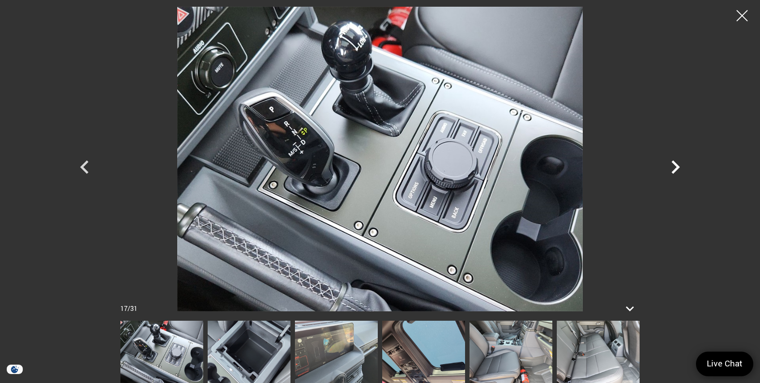
click at [675, 164] on icon "Next" at bounding box center [676, 166] width 9 height 13
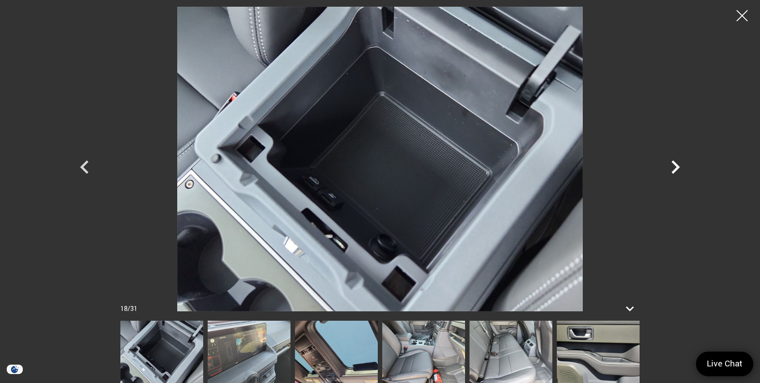
click at [676, 164] on icon "Next" at bounding box center [676, 166] width 9 height 13
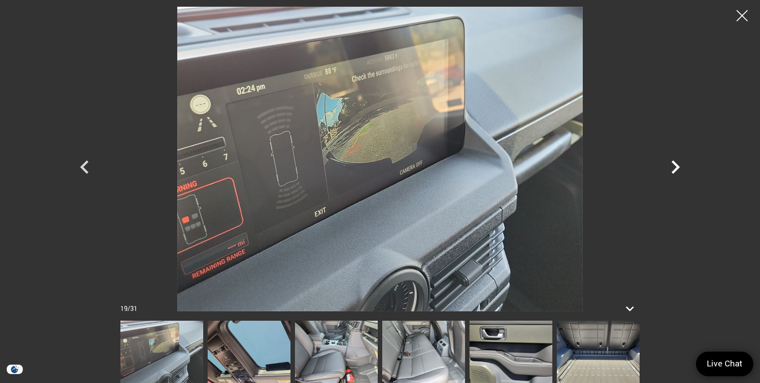
click at [676, 164] on icon "Next" at bounding box center [676, 166] width 9 height 13
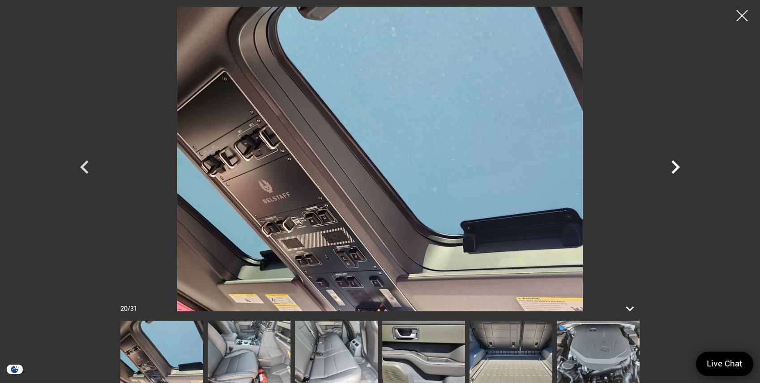
click at [676, 164] on icon "Next" at bounding box center [676, 166] width 9 height 13
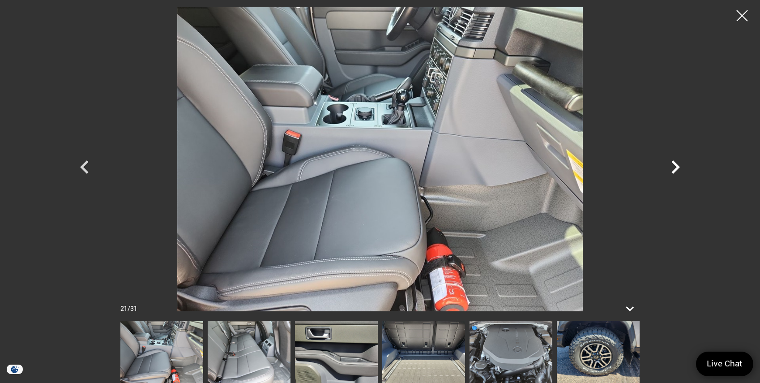
click at [676, 164] on icon "Next" at bounding box center [676, 166] width 9 height 13
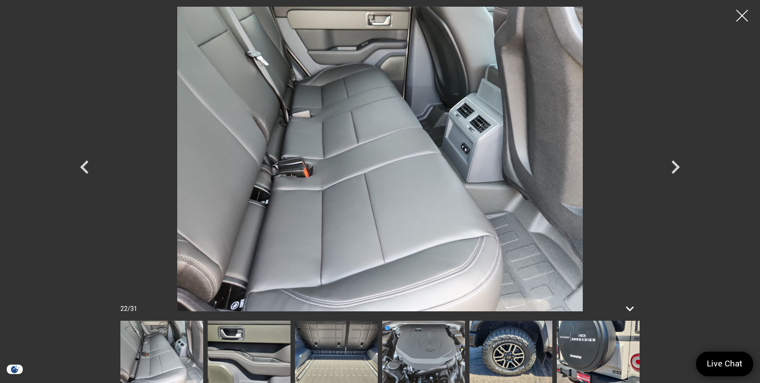
click at [742, 12] on div at bounding box center [743, 16] width 24 height 24
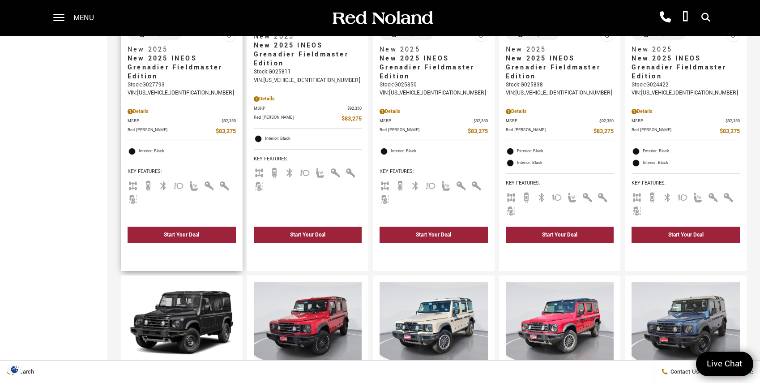
scroll to position [487, 0]
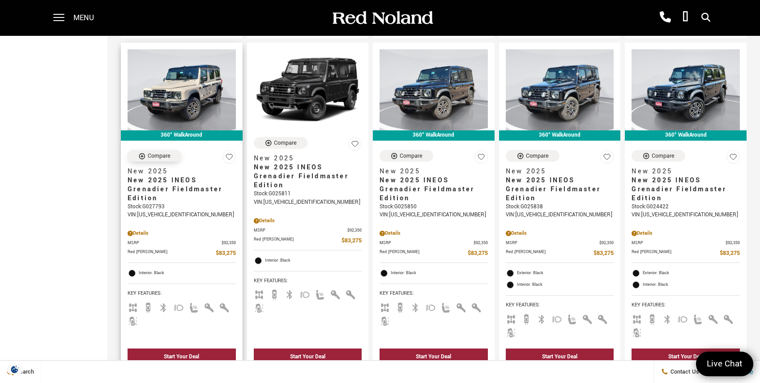
click at [157, 152] on div "Compare" at bounding box center [159, 156] width 23 height 8
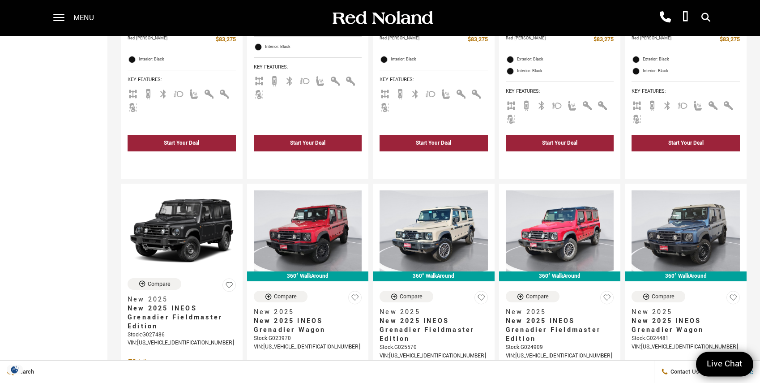
scroll to position [731, 0]
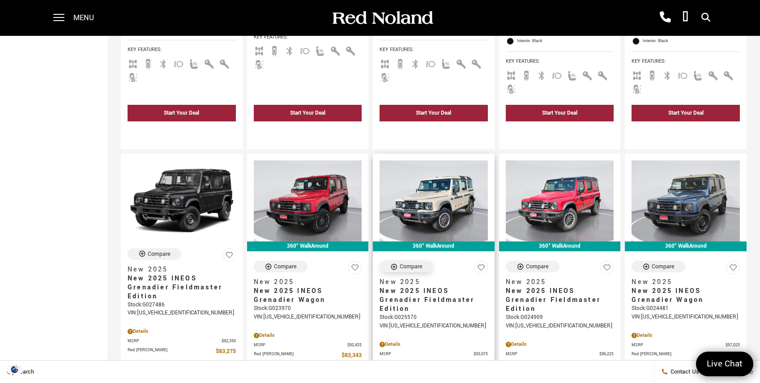
click at [411, 262] on div "Compare" at bounding box center [411, 266] width 23 height 8
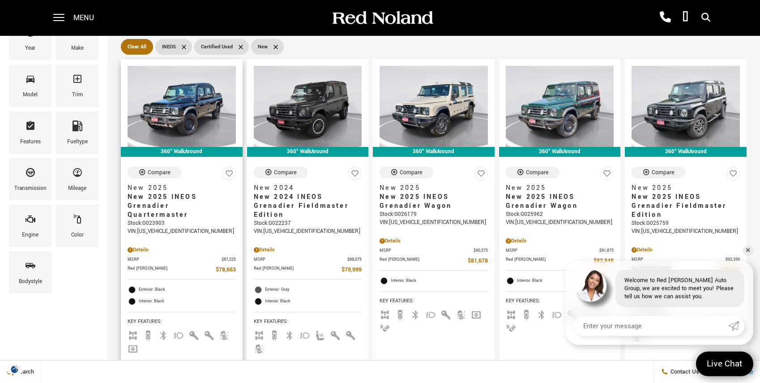
scroll to position [122, 0]
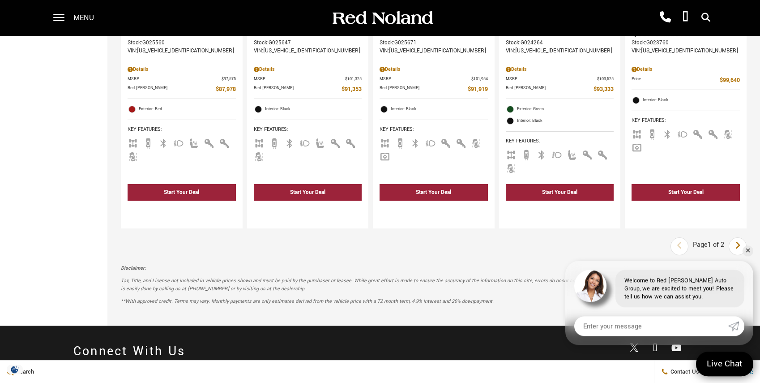
scroll to position [1398, 0]
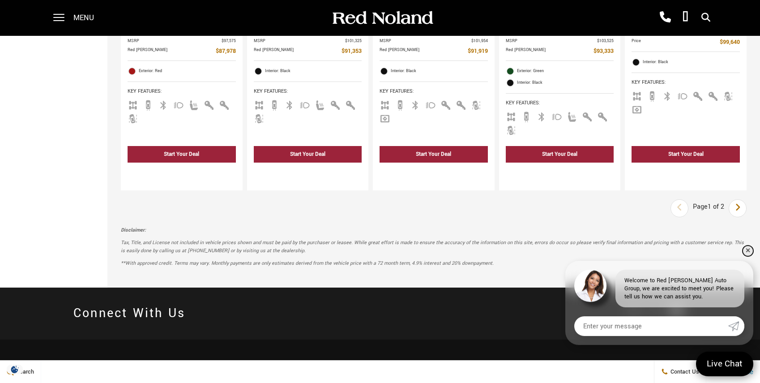
click at [746, 249] on link "✕" at bounding box center [748, 250] width 11 height 11
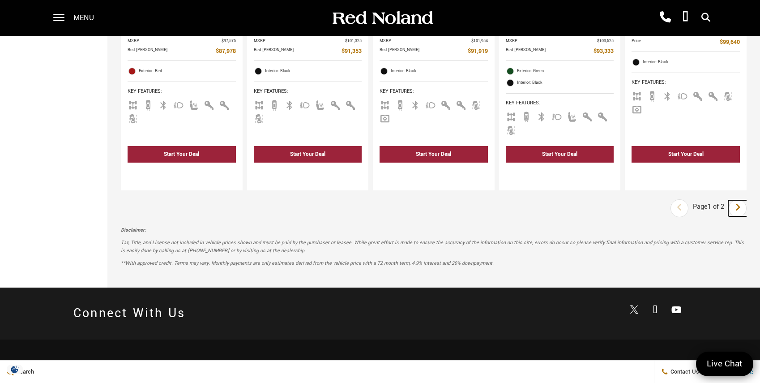
click at [742, 200] on link "Next" at bounding box center [738, 208] width 19 height 16
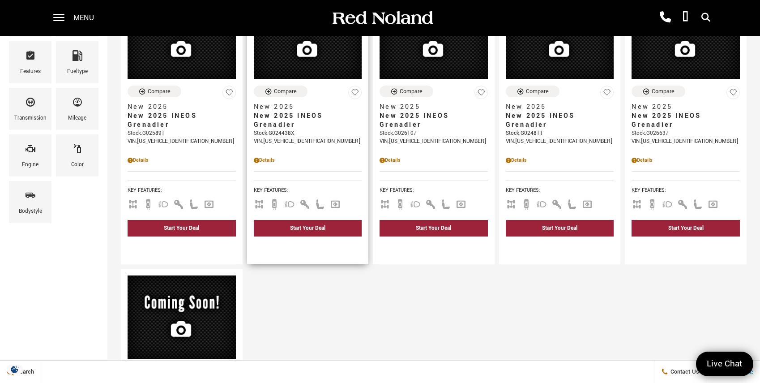
scroll to position [244, 0]
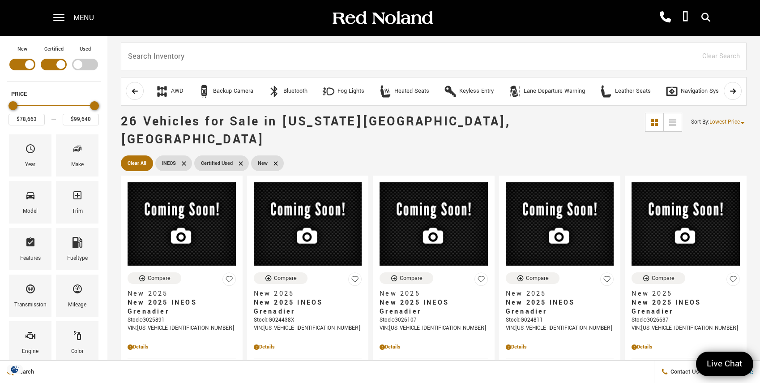
click at [240, 160] on icon at bounding box center [240, 163] width 7 height 7
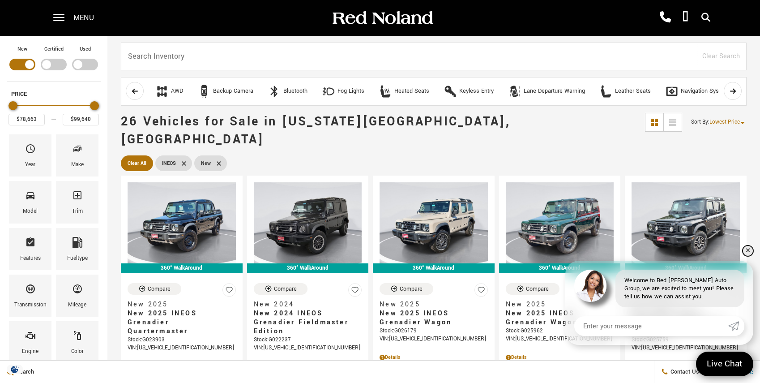
click at [748, 249] on link "✕" at bounding box center [748, 250] width 11 height 11
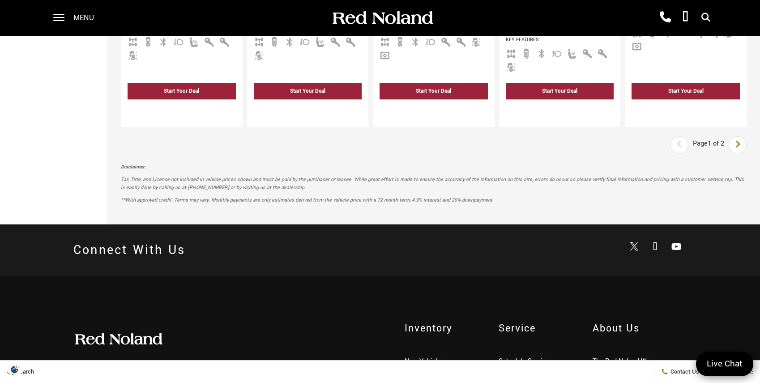
scroll to position [1462, 0]
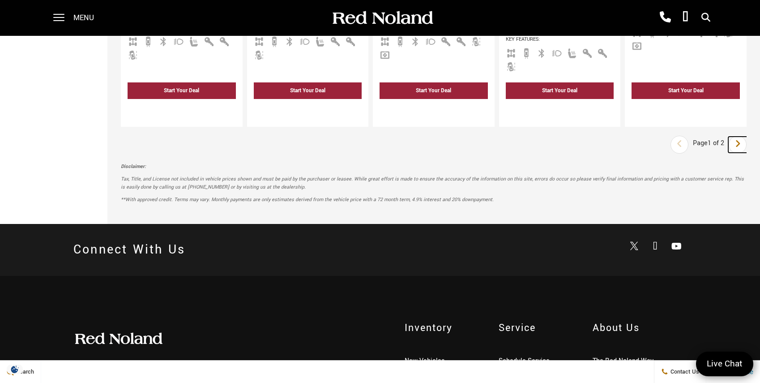
click at [738, 137] on icon "next page" at bounding box center [738, 144] width 6 height 14
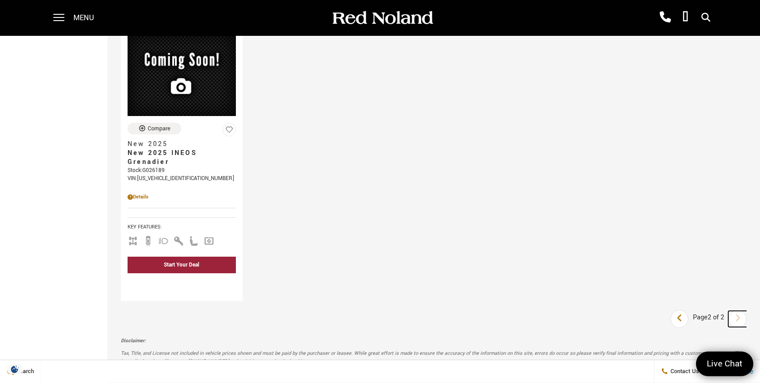
scroll to position [480, 0]
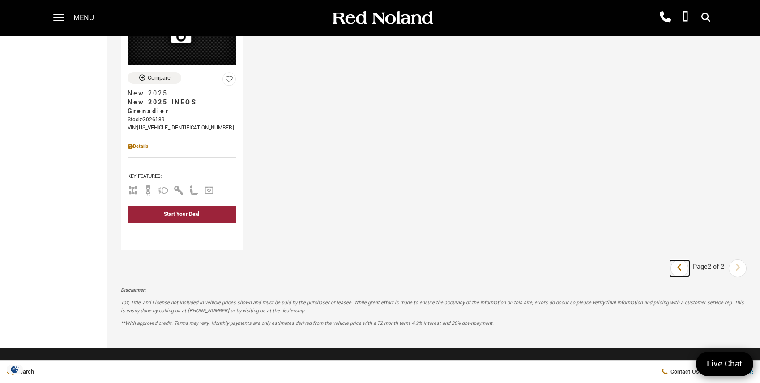
click at [678, 260] on icon "previous page" at bounding box center [680, 267] width 6 height 14
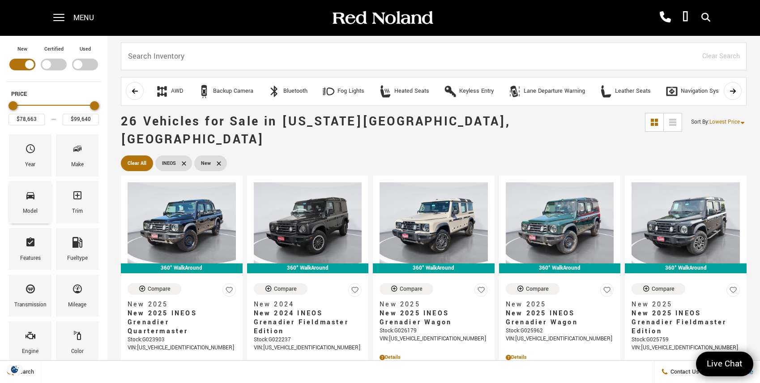
click at [30, 195] on icon "Model" at bounding box center [30, 195] width 8 height 7
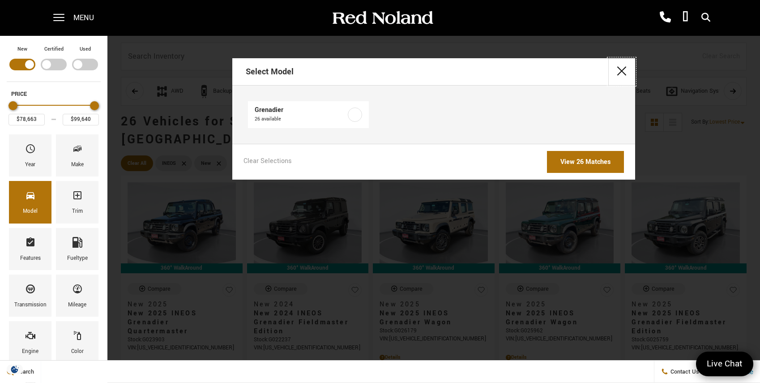
click at [622, 69] on button "close" at bounding box center [622, 71] width 27 height 27
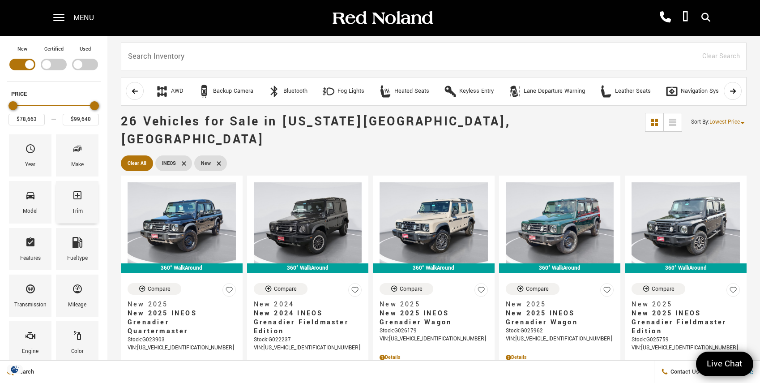
click at [83, 193] on div "Trim" at bounding box center [77, 202] width 43 height 42
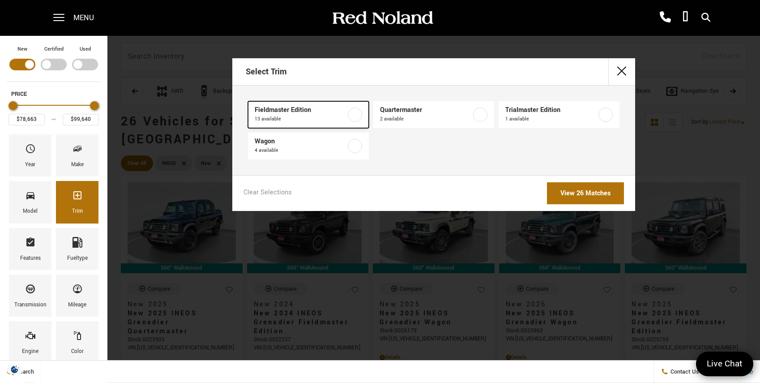
click at [358, 113] on label at bounding box center [355, 114] width 14 height 14
type input "$79,999"
type input "$93,333"
checkbox input "true"
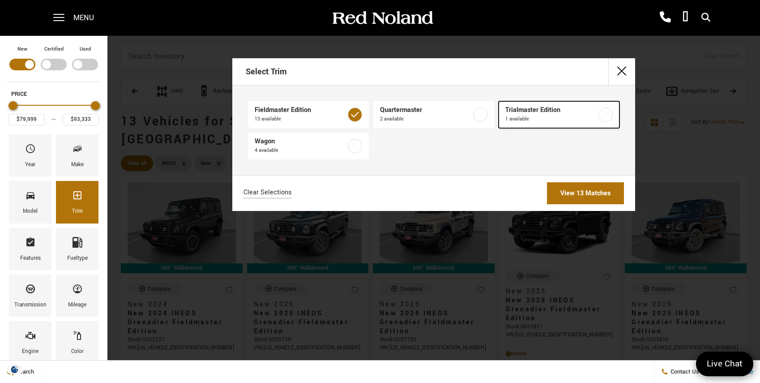
click at [607, 114] on label at bounding box center [606, 114] width 14 height 14
checkbox input "true"
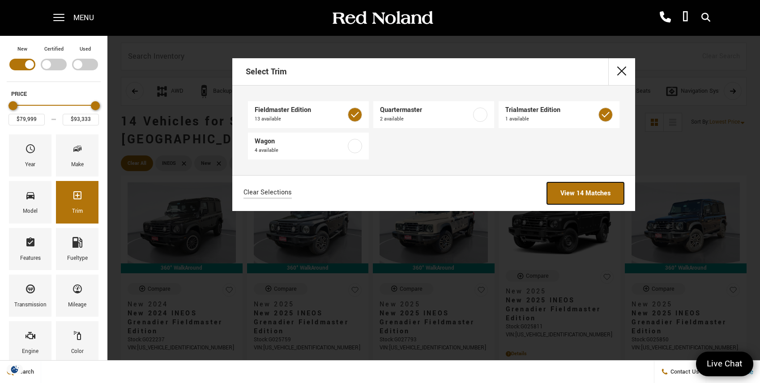
click at [576, 191] on link "View 14 Matches" at bounding box center [585, 193] width 77 height 22
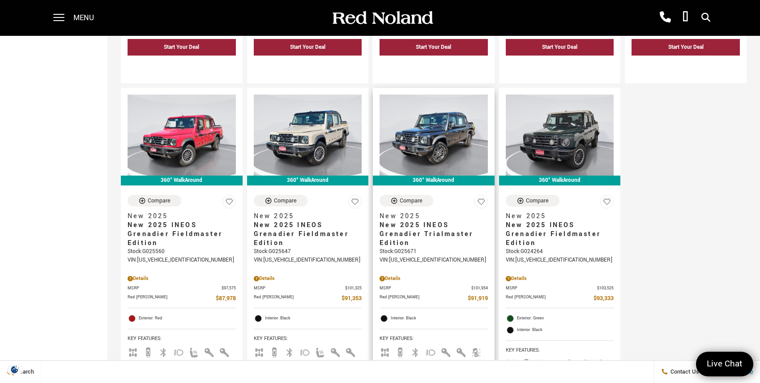
scroll to position [853, 0]
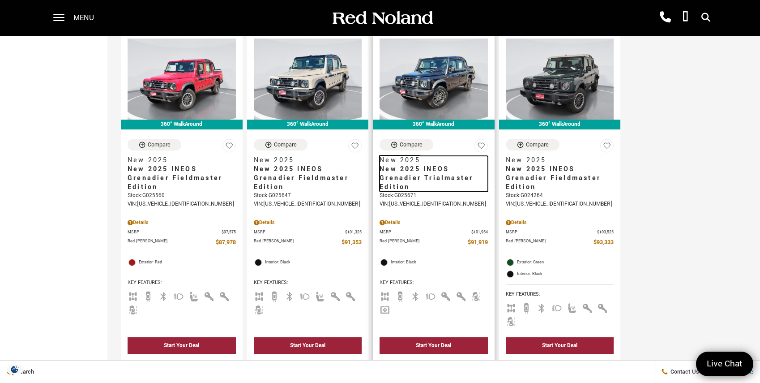
click at [411, 165] on span "New 2025 INEOS Grenadier Trialmaster Edition" at bounding box center [431, 178] width 102 height 27
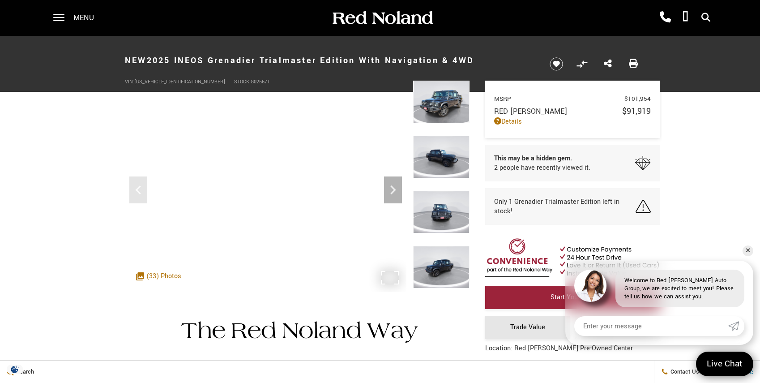
click at [438, 100] on img at bounding box center [441, 102] width 56 height 43
click at [443, 98] on img at bounding box center [441, 102] width 56 height 43
click at [748, 249] on link "✕" at bounding box center [748, 250] width 11 height 11
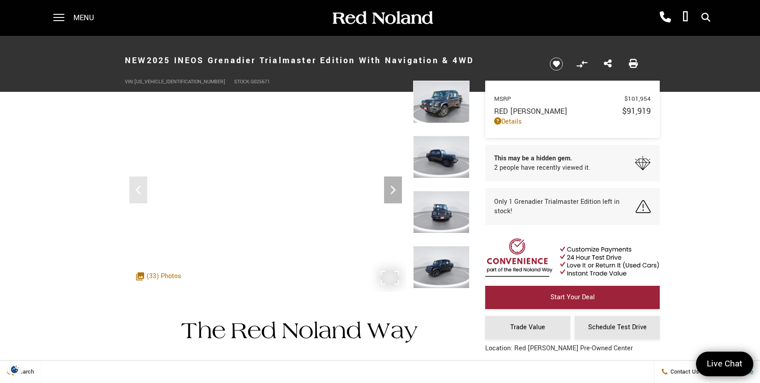
click at [440, 158] on img at bounding box center [441, 157] width 56 height 43
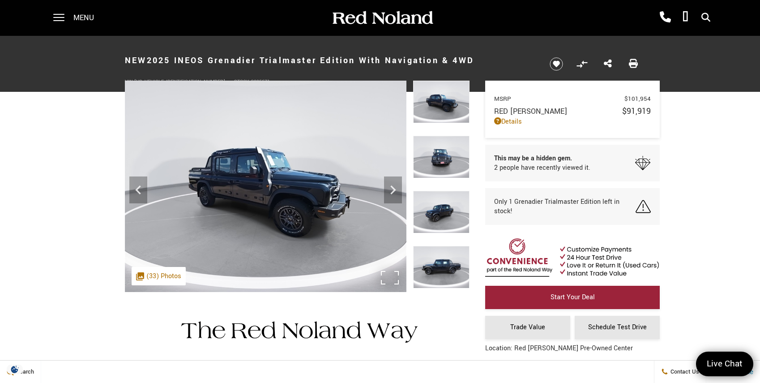
click at [448, 272] on img at bounding box center [441, 267] width 56 height 43
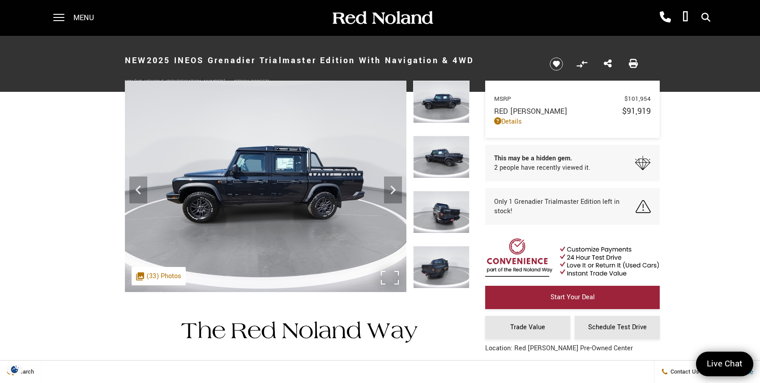
click at [453, 269] on img at bounding box center [441, 267] width 56 height 43
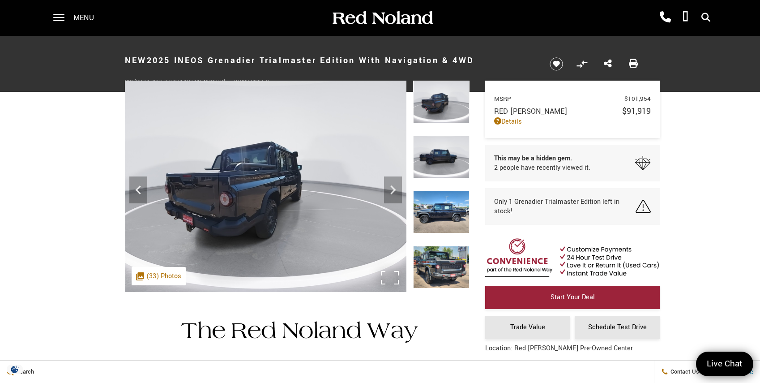
click at [446, 203] on img at bounding box center [441, 212] width 56 height 43
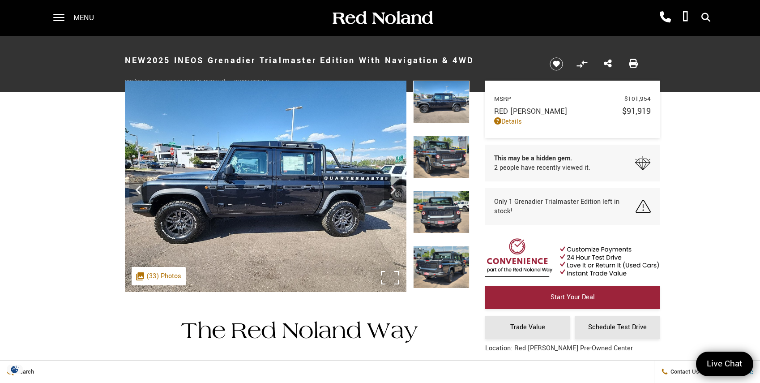
click at [309, 192] on img at bounding box center [266, 186] width 282 height 211
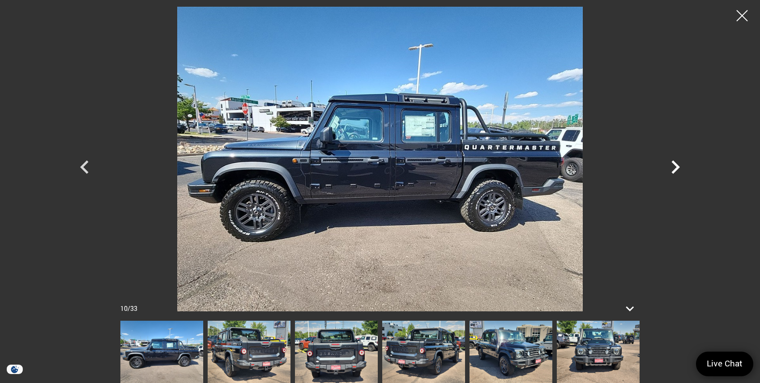
click at [676, 164] on icon "Next" at bounding box center [676, 166] width 9 height 13
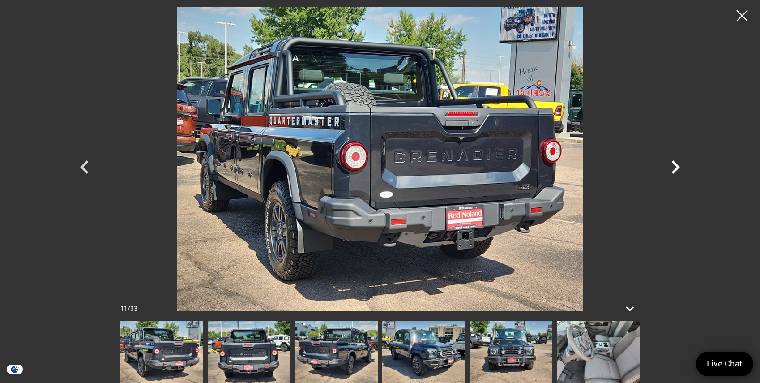
click at [677, 164] on icon "Next" at bounding box center [676, 166] width 9 height 13
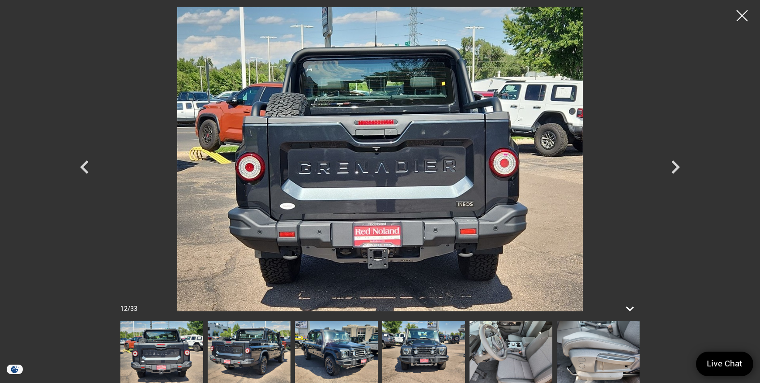
click at [744, 13] on div at bounding box center [742, 15] width 22 height 22
